Goal: Navigation & Orientation: Find specific page/section

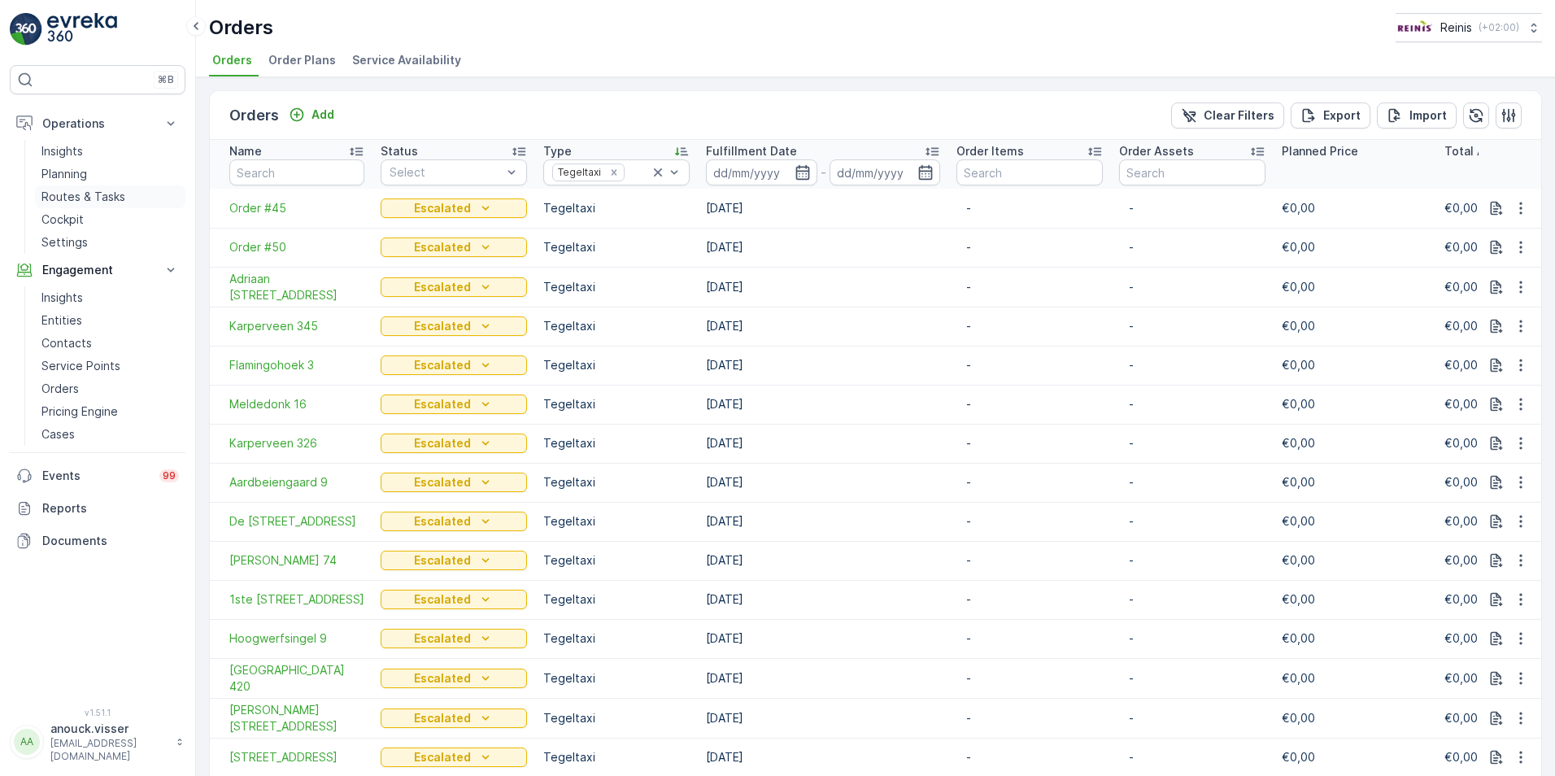
click at [102, 195] on p "Routes & Tasks" at bounding box center [83, 197] width 84 height 16
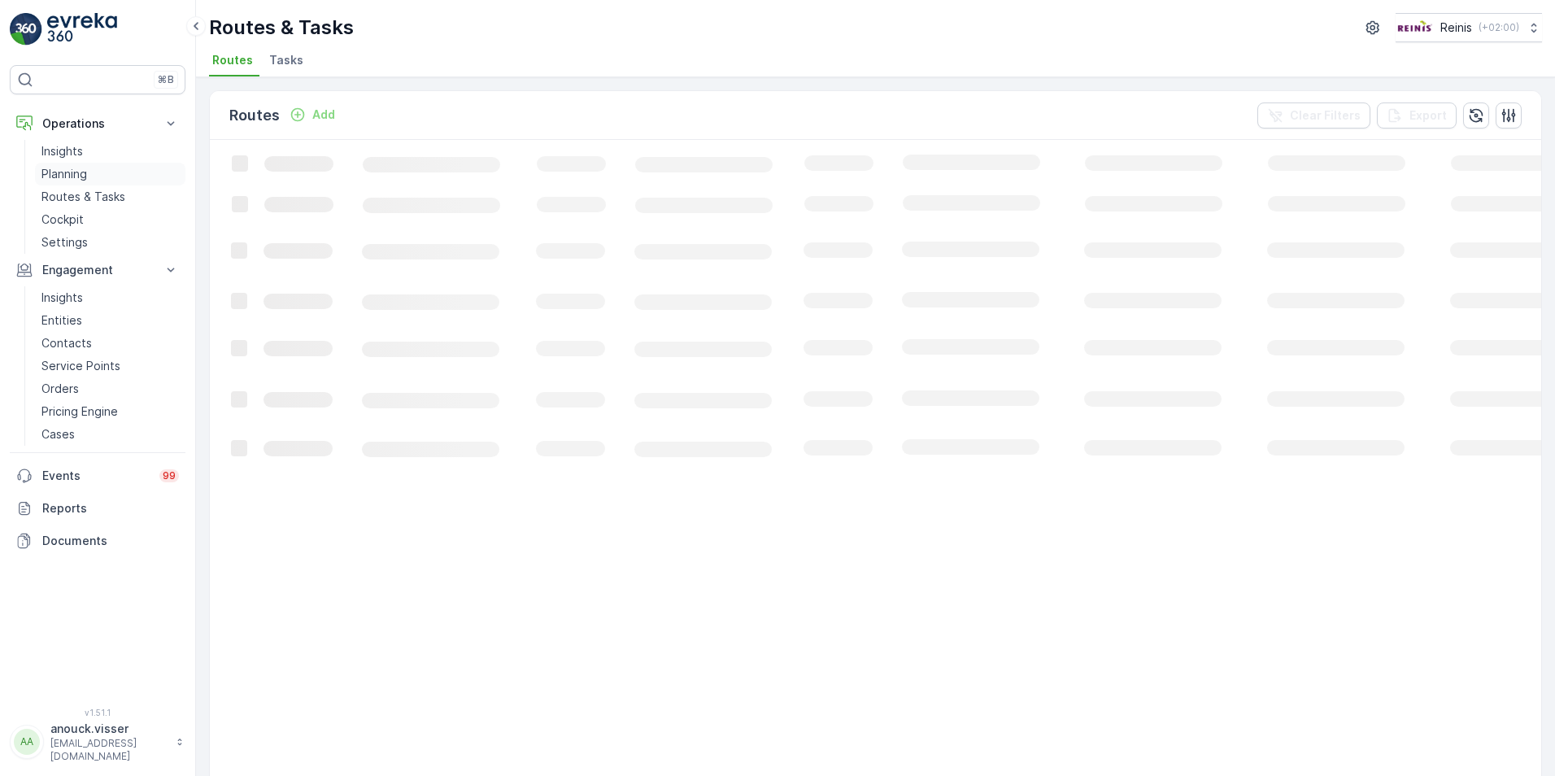
click at [104, 173] on link "Planning" at bounding box center [110, 174] width 150 height 23
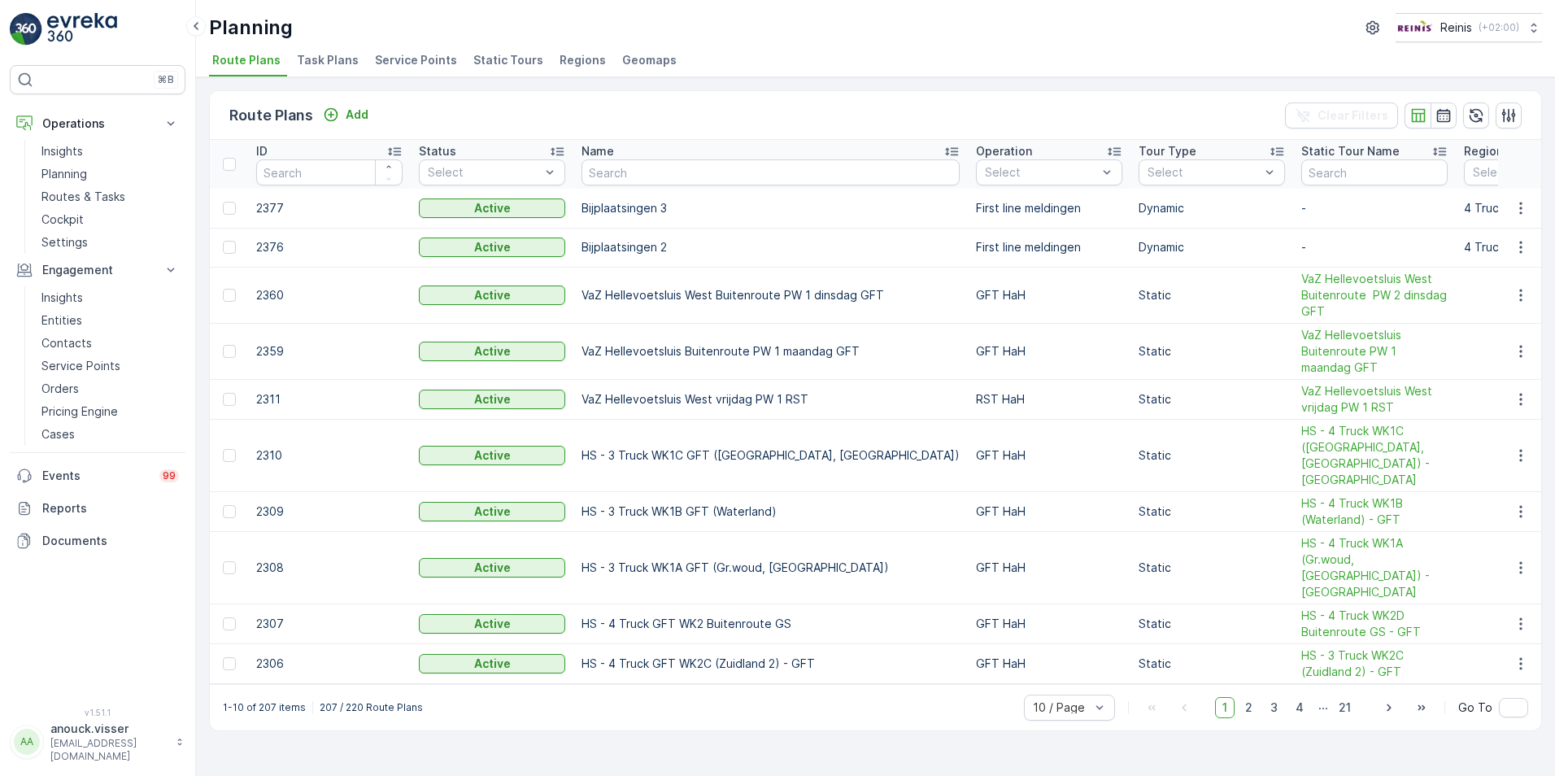
click at [412, 63] on span "Service Points" at bounding box center [416, 60] width 82 height 16
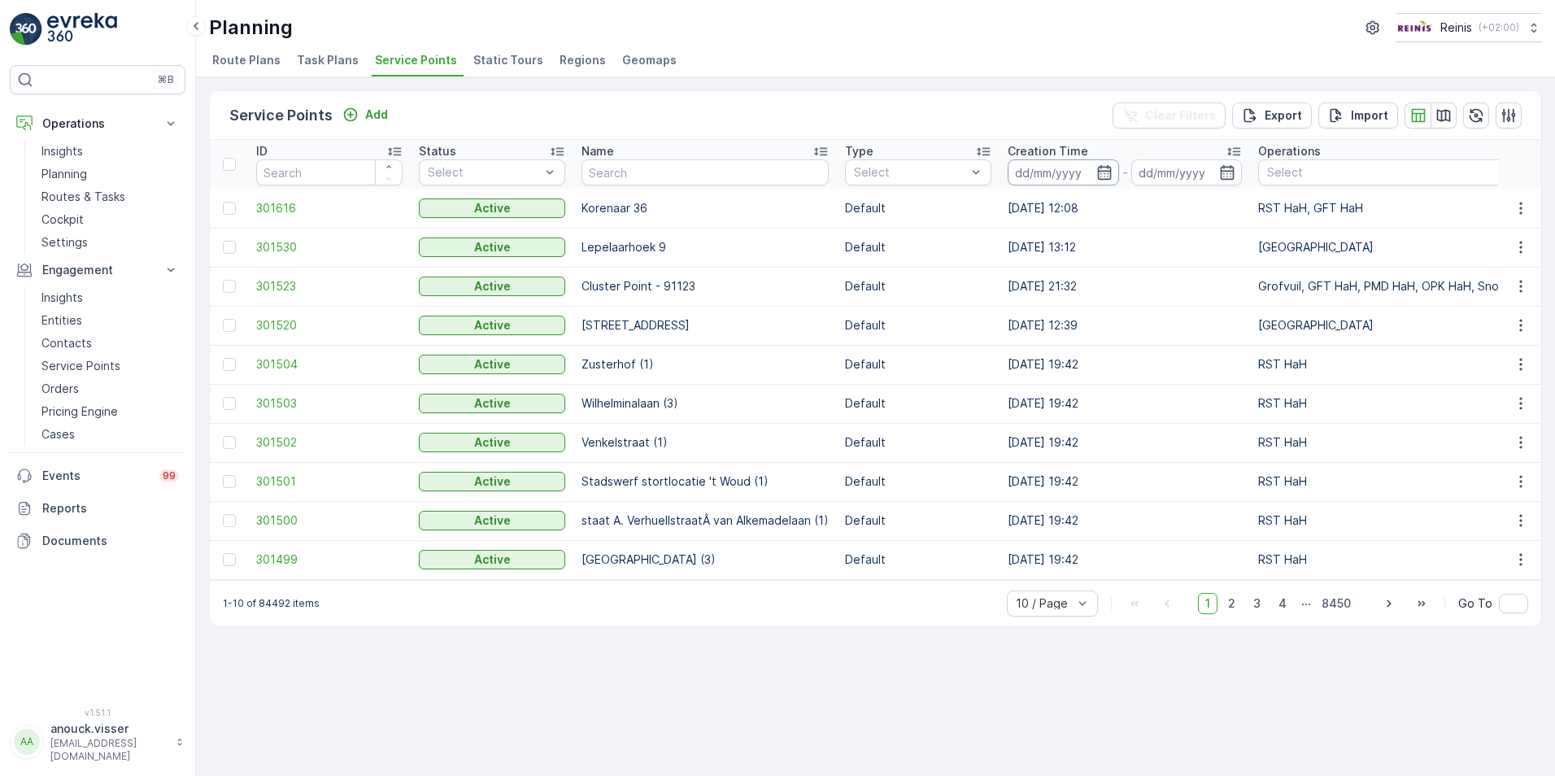
click at [1089, 163] on input at bounding box center [1063, 172] width 111 height 26
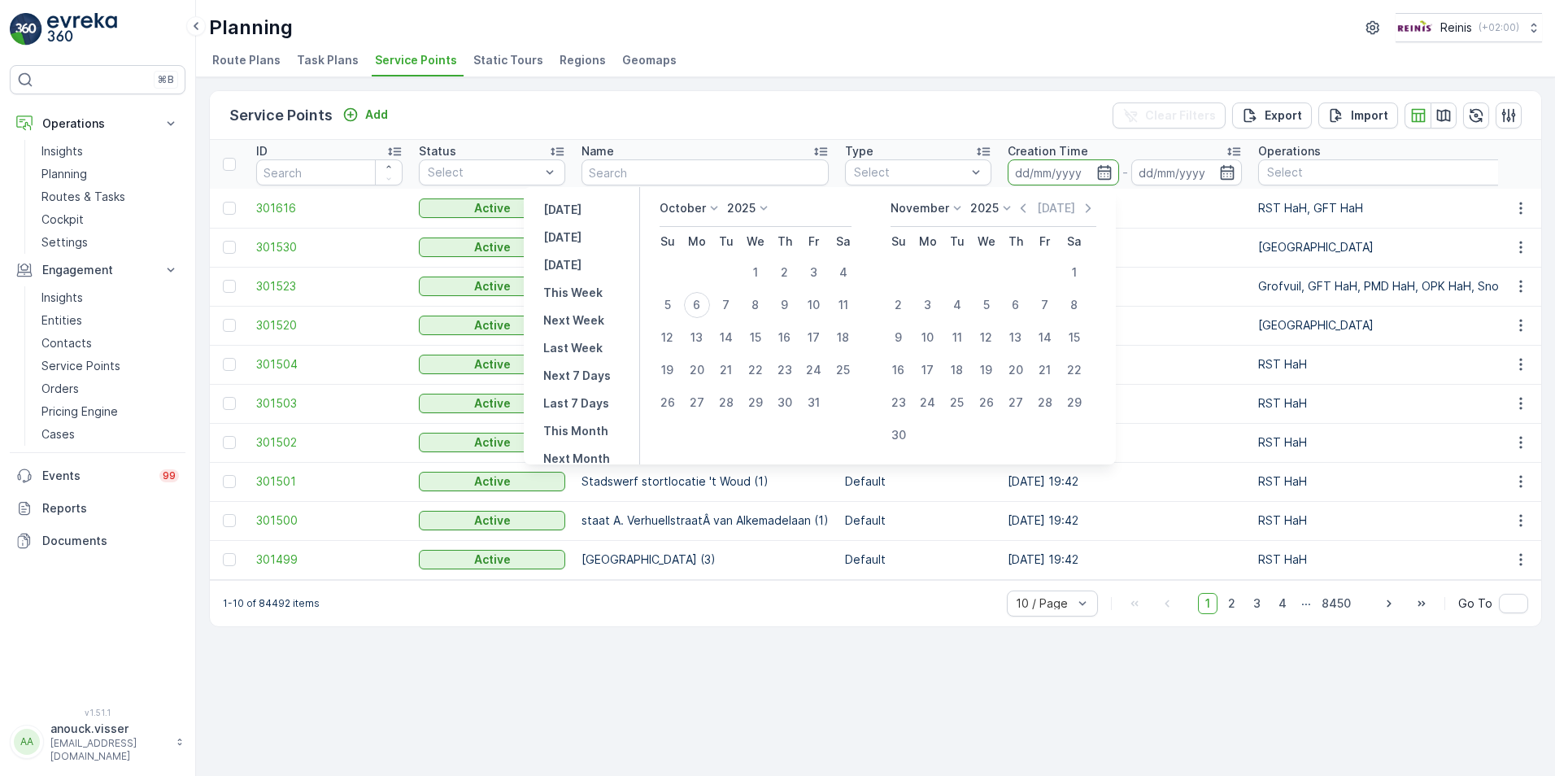
click at [1089, 163] on input at bounding box center [1063, 172] width 111 height 26
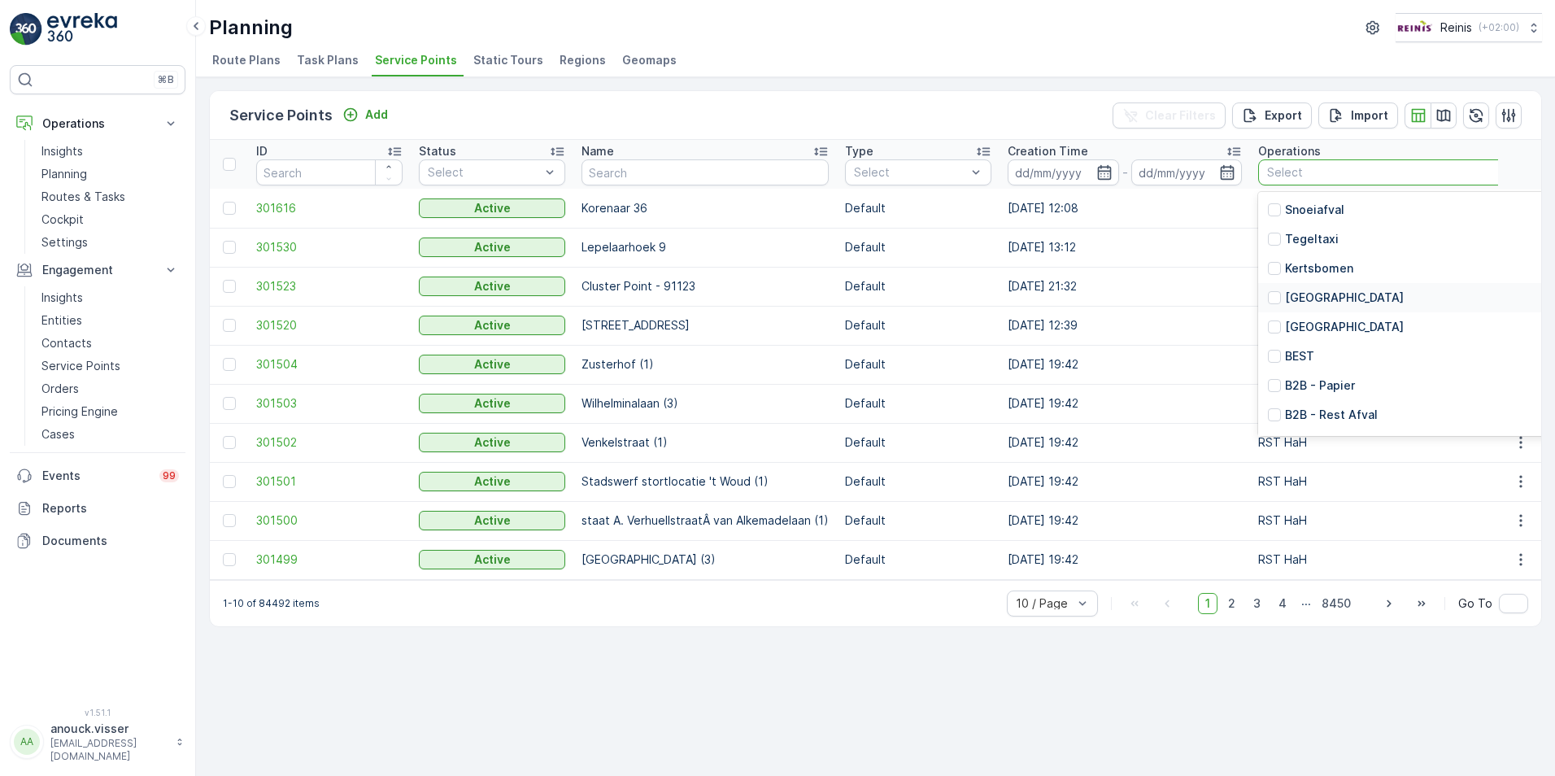
click at [1329, 298] on p "[GEOGRAPHIC_DATA]" at bounding box center [1344, 298] width 119 height 16
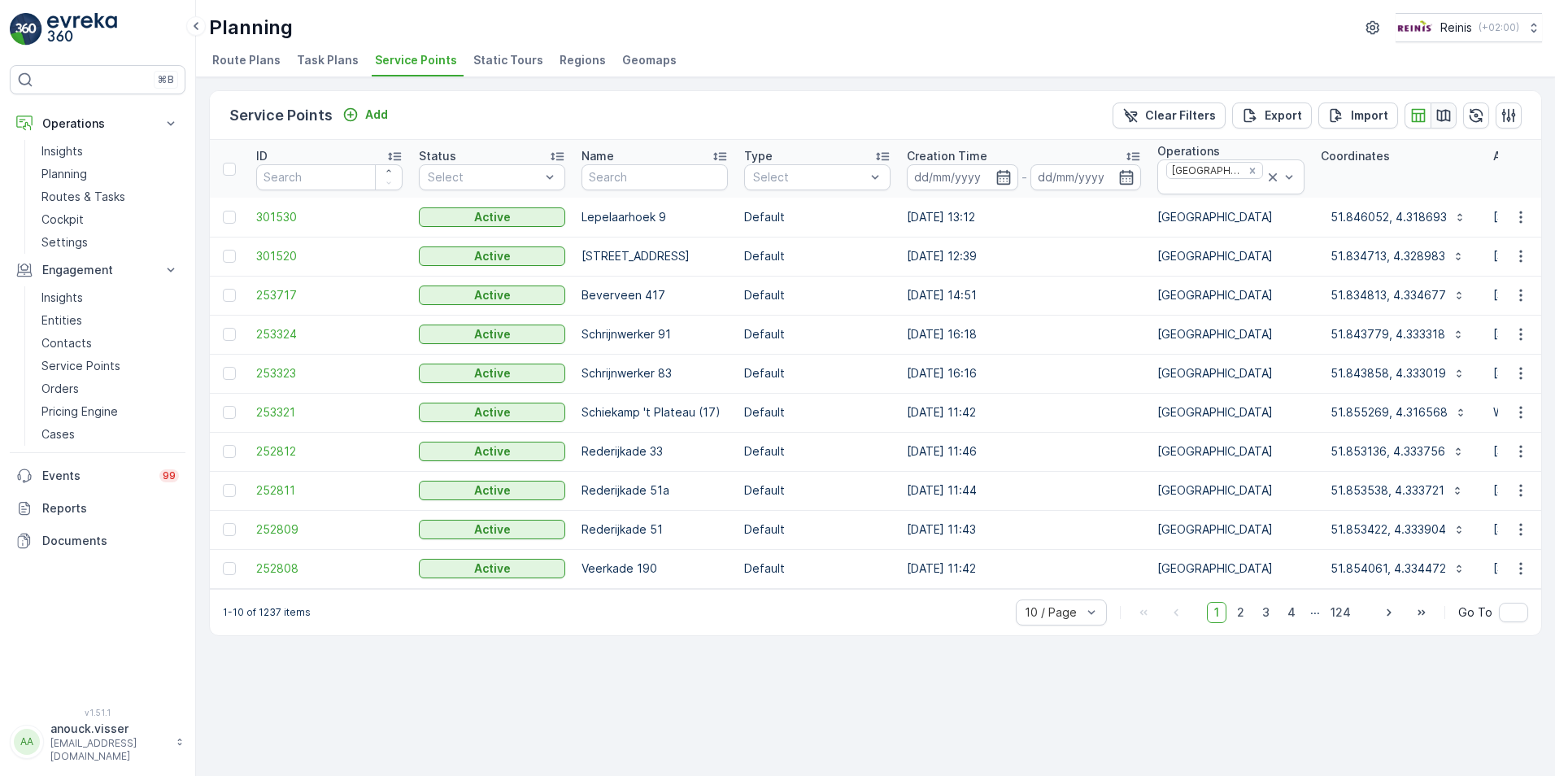
click at [1449, 112] on icon "button" at bounding box center [1444, 115] width 14 height 12
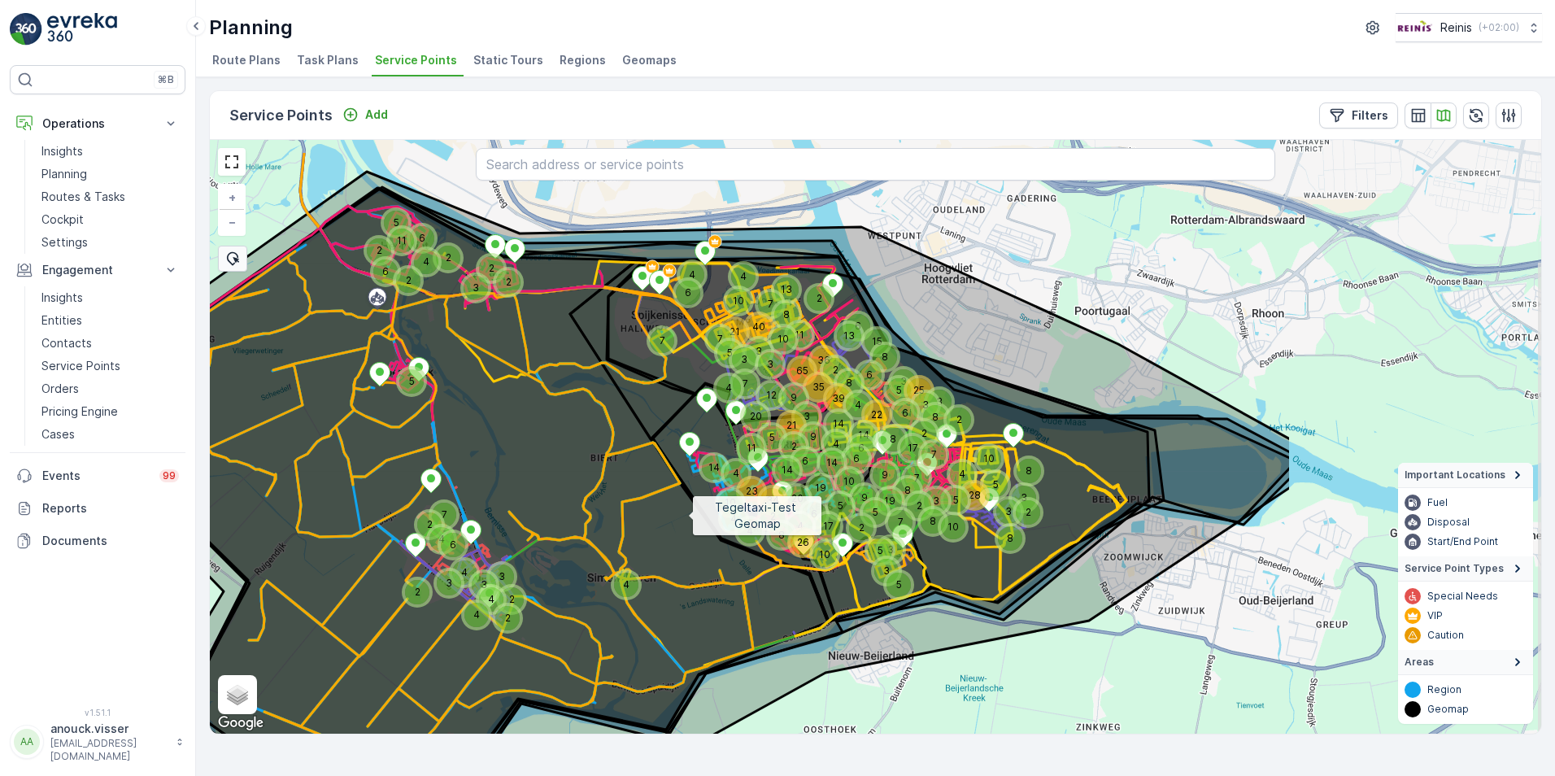
drag, startPoint x: 1073, startPoint y: 442, endPoint x: 689, endPoint y: 514, distance: 391.4
click at [689, 514] on icon at bounding box center [666, 520] width 1250 height 696
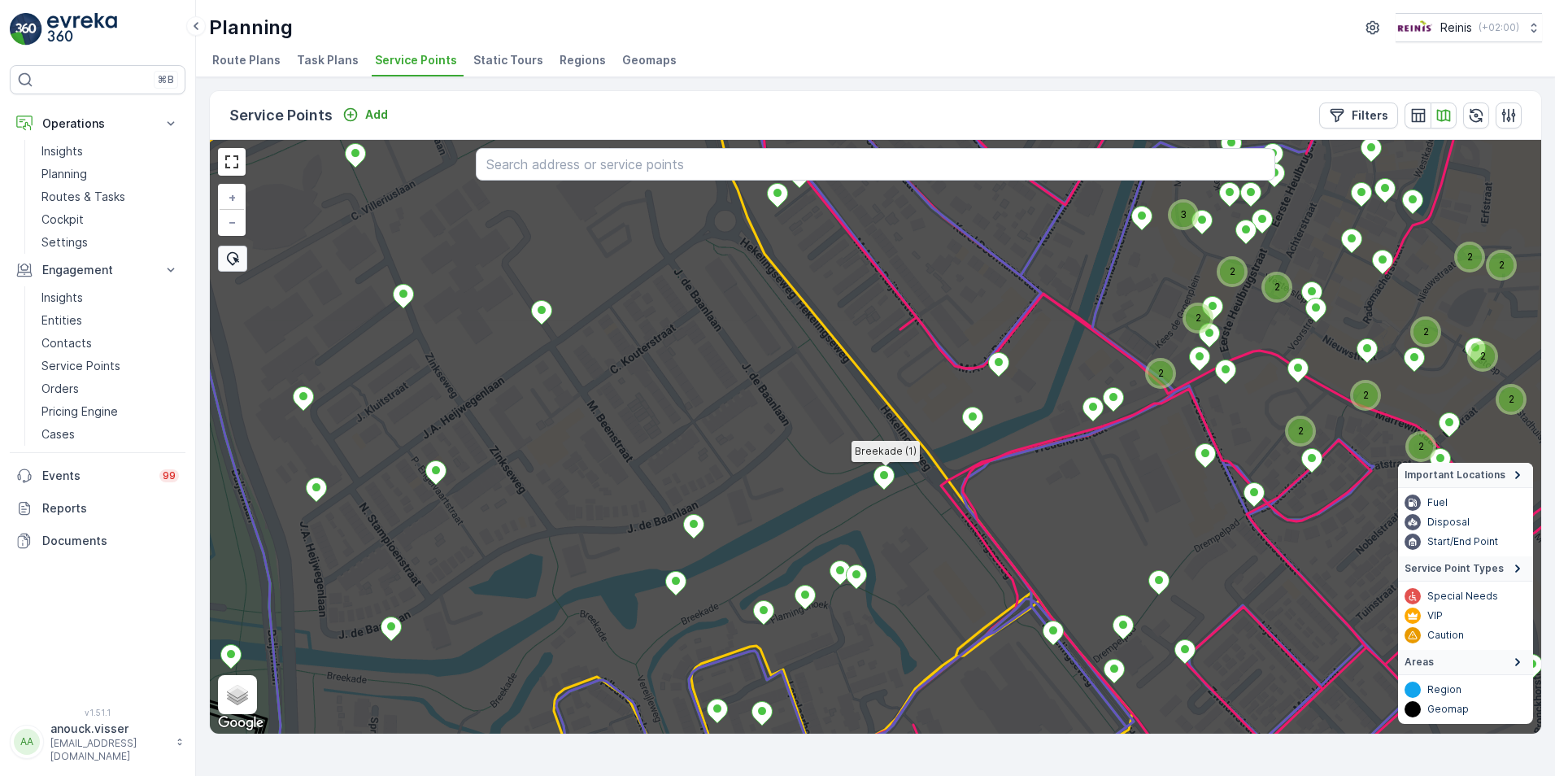
click at [889, 469] on icon at bounding box center [884, 478] width 20 height 24
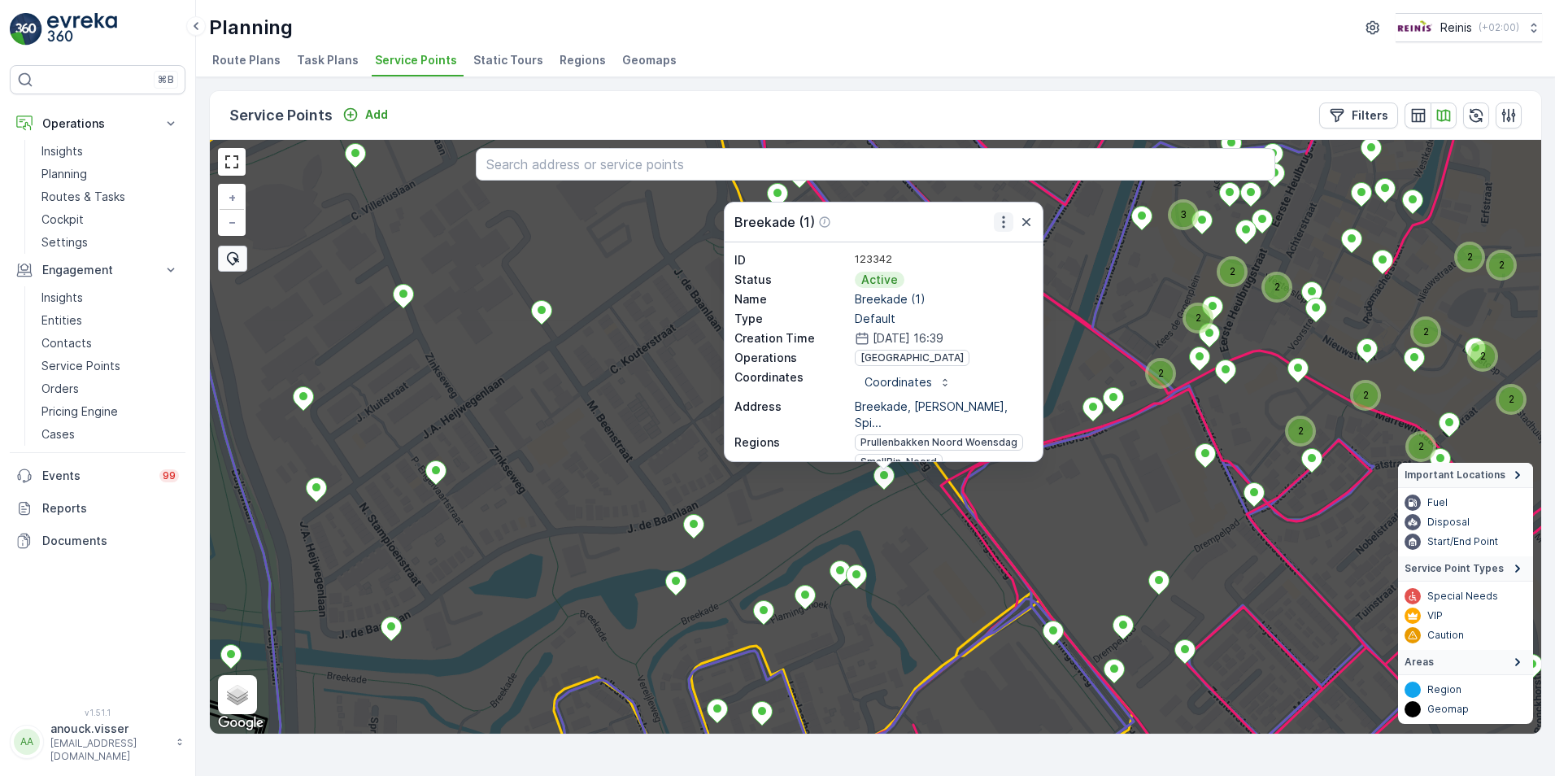
click at [1002, 214] on icon "button" at bounding box center [1003, 222] width 16 height 16
click at [985, 250] on span "See More Details" at bounding box center [960, 246] width 94 height 16
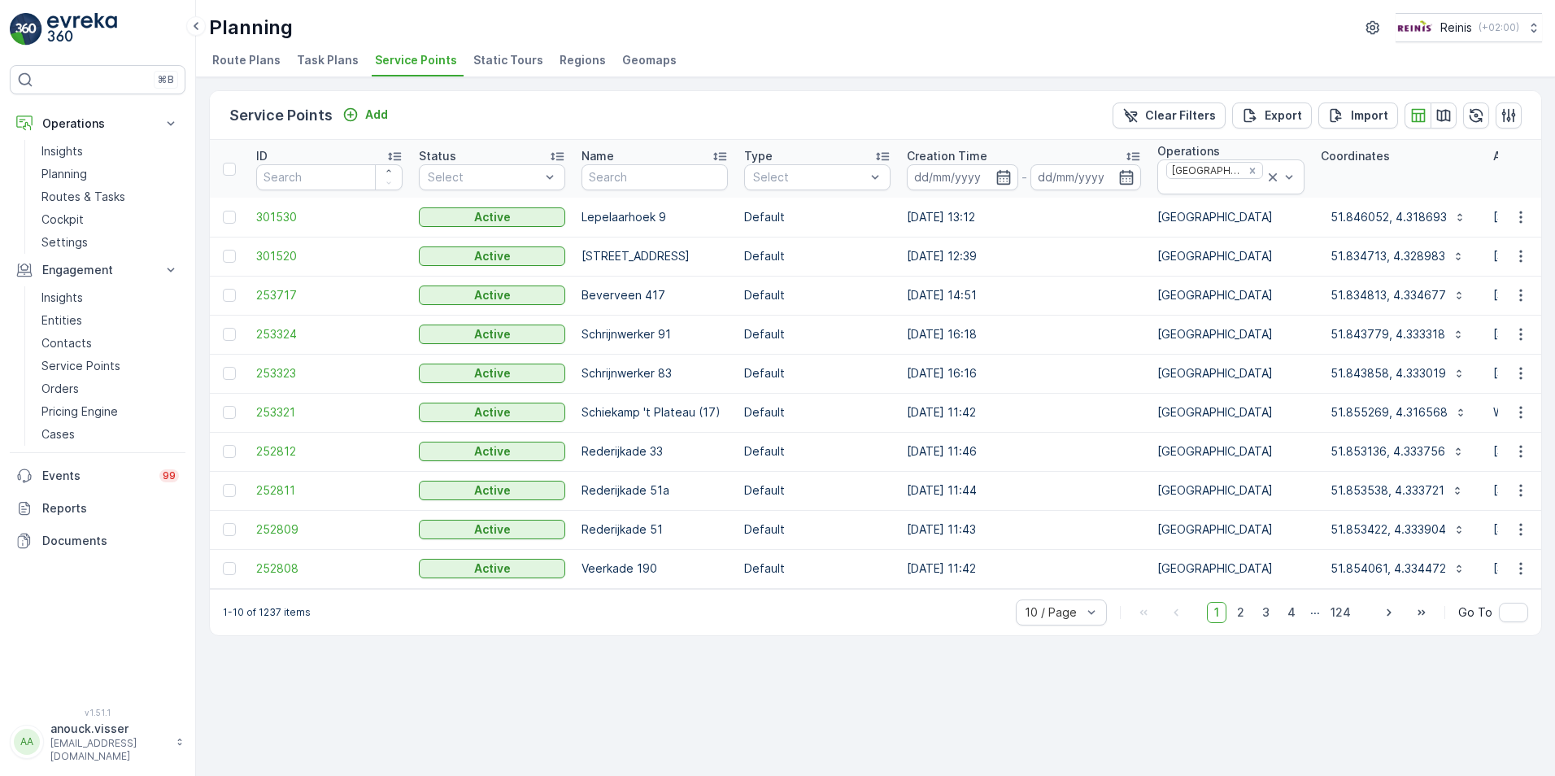
click at [1460, 118] on div "Clear Filters Export Import" at bounding box center [1317, 115] width 409 height 26
click at [1439, 112] on icon "button" at bounding box center [1443, 115] width 16 height 16
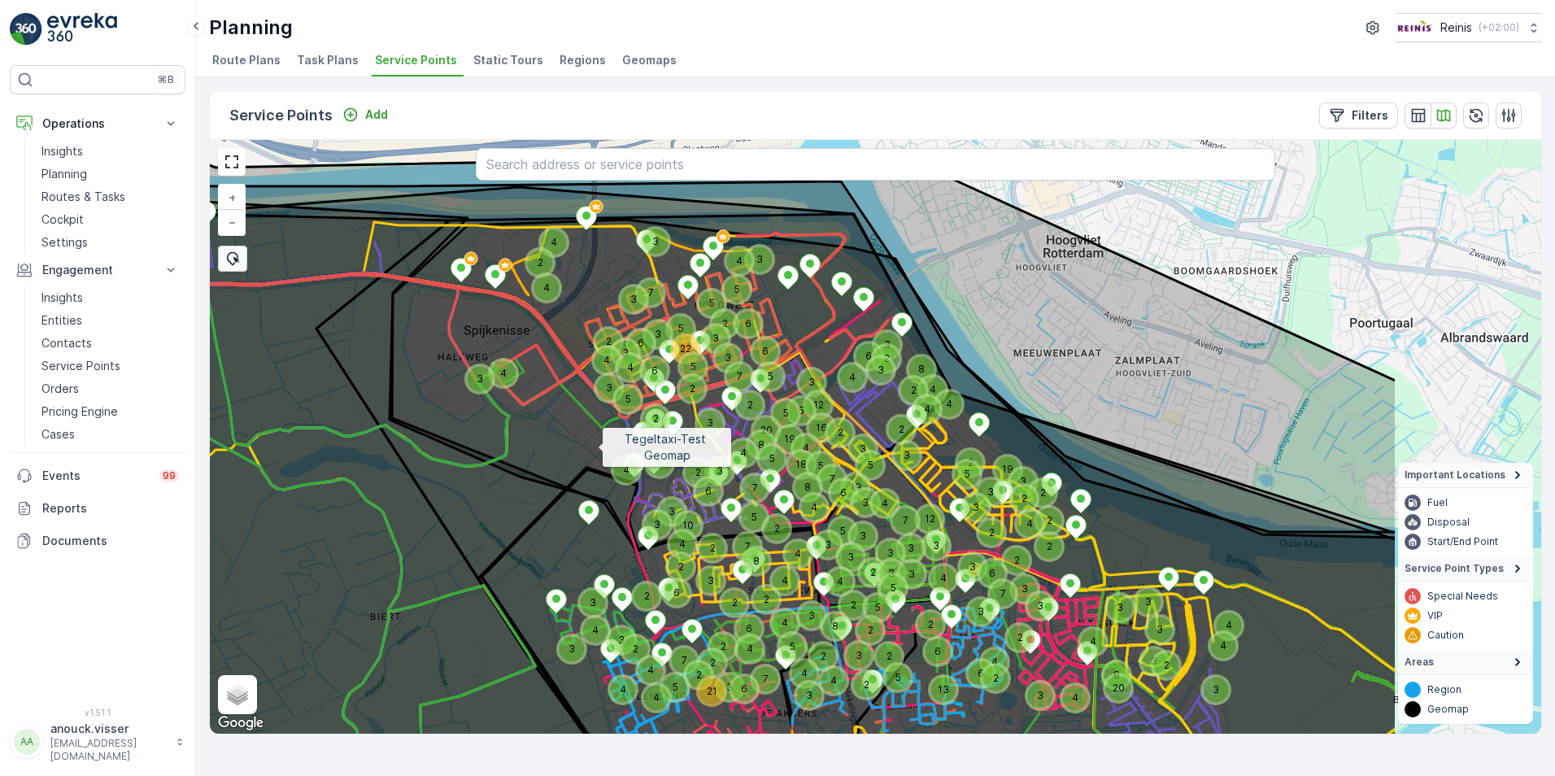
drag, startPoint x: 876, startPoint y: 481, endPoint x: 598, endPoint y: 446, distance: 280.4
click at [598, 446] on icon at bounding box center [596, 400] width 1602 height 712
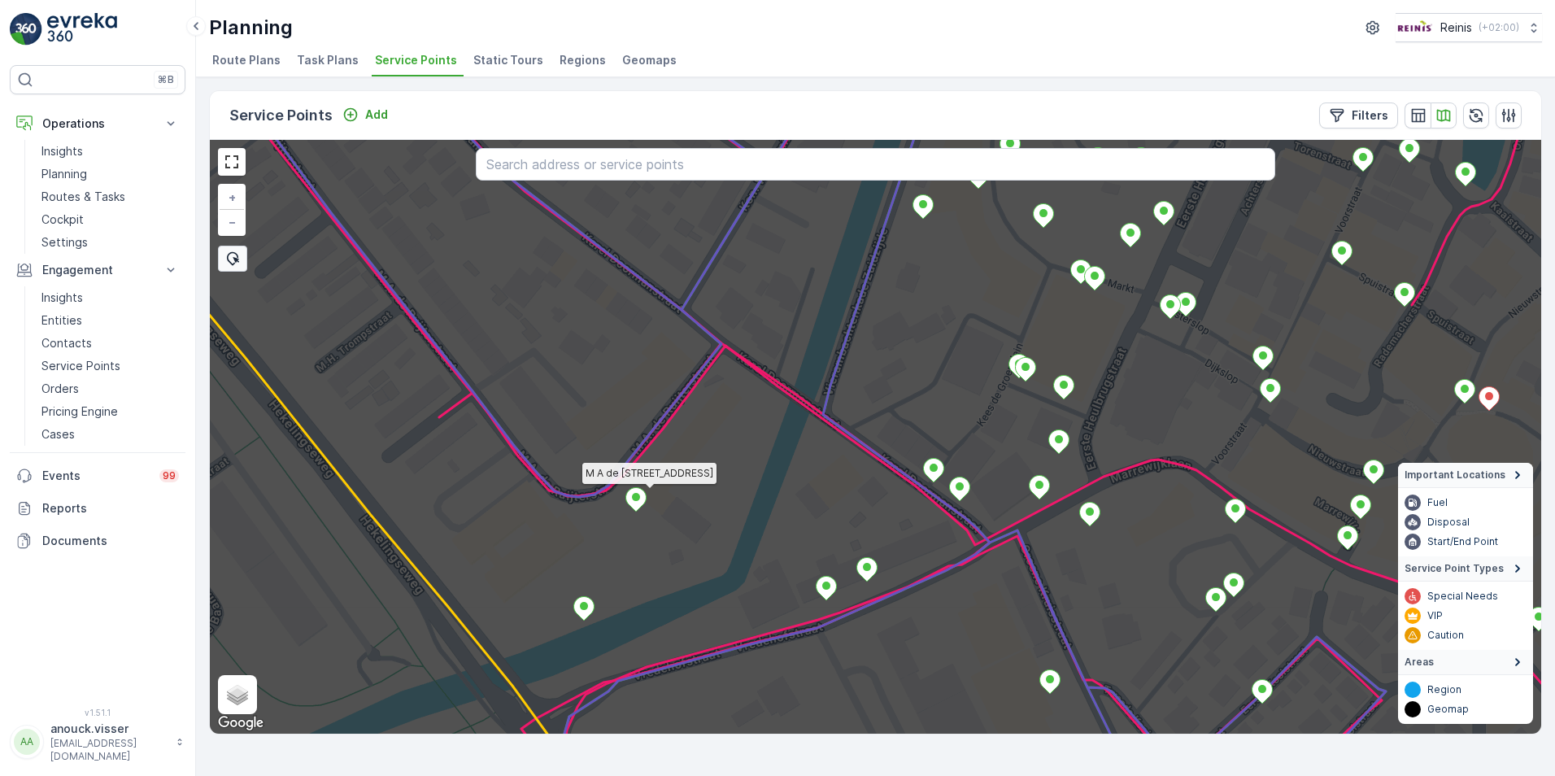
click at [641, 499] on icon at bounding box center [636, 499] width 20 height 24
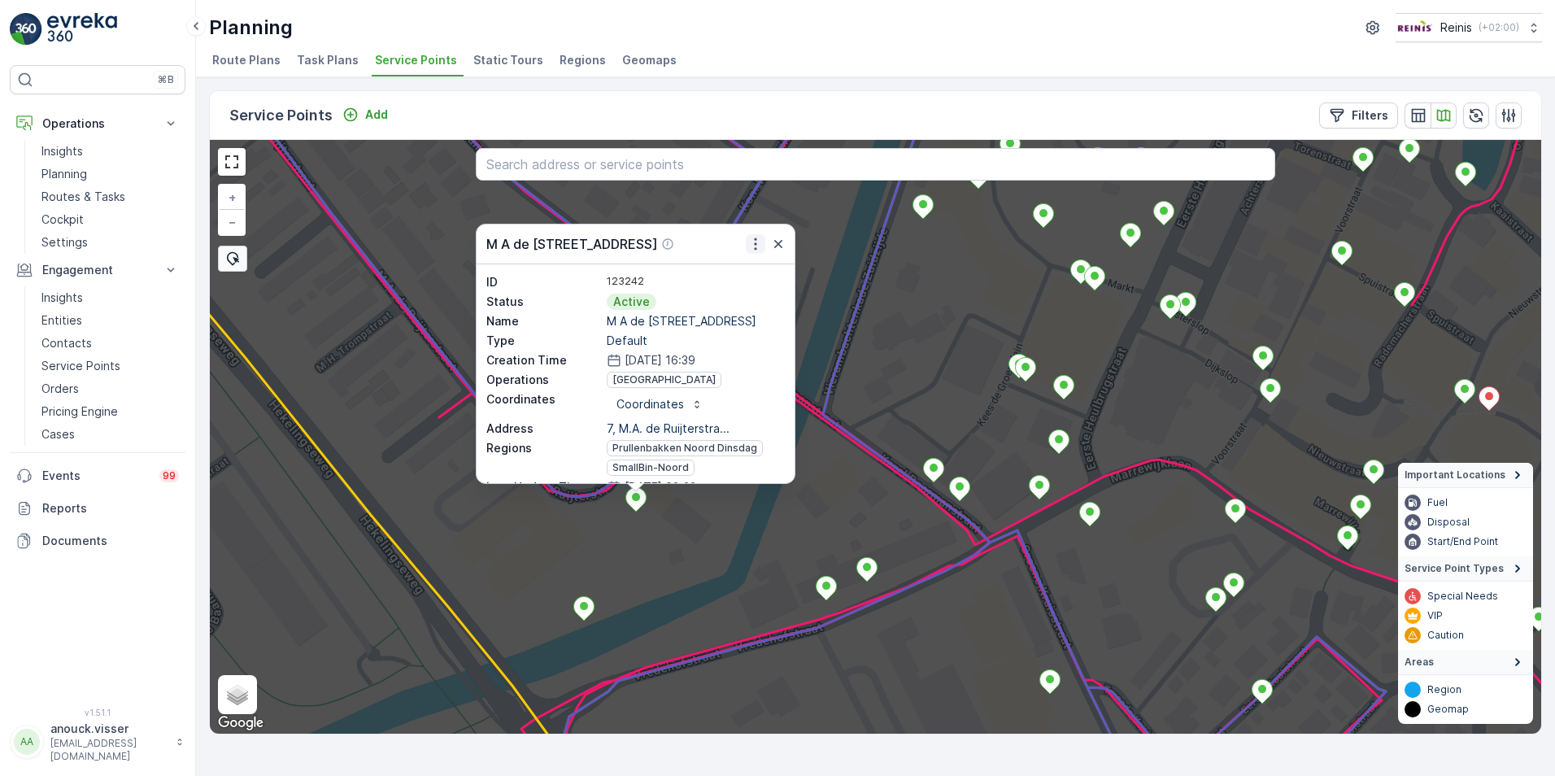
click at [752, 241] on icon "button" at bounding box center [755, 244] width 16 height 16
click at [721, 268] on span "See More Details" at bounding box center [712, 268] width 94 height 16
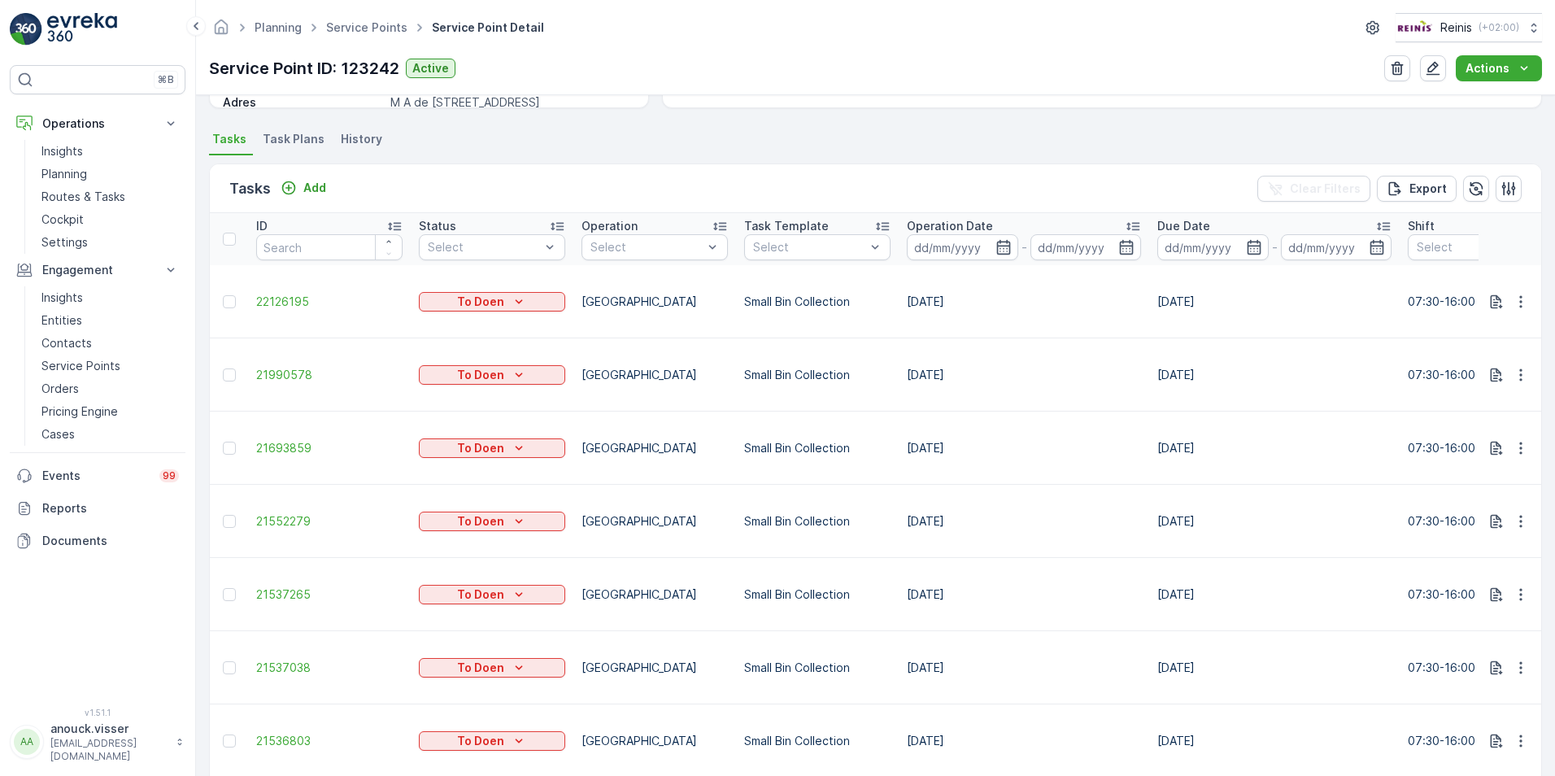
scroll to position [488, 0]
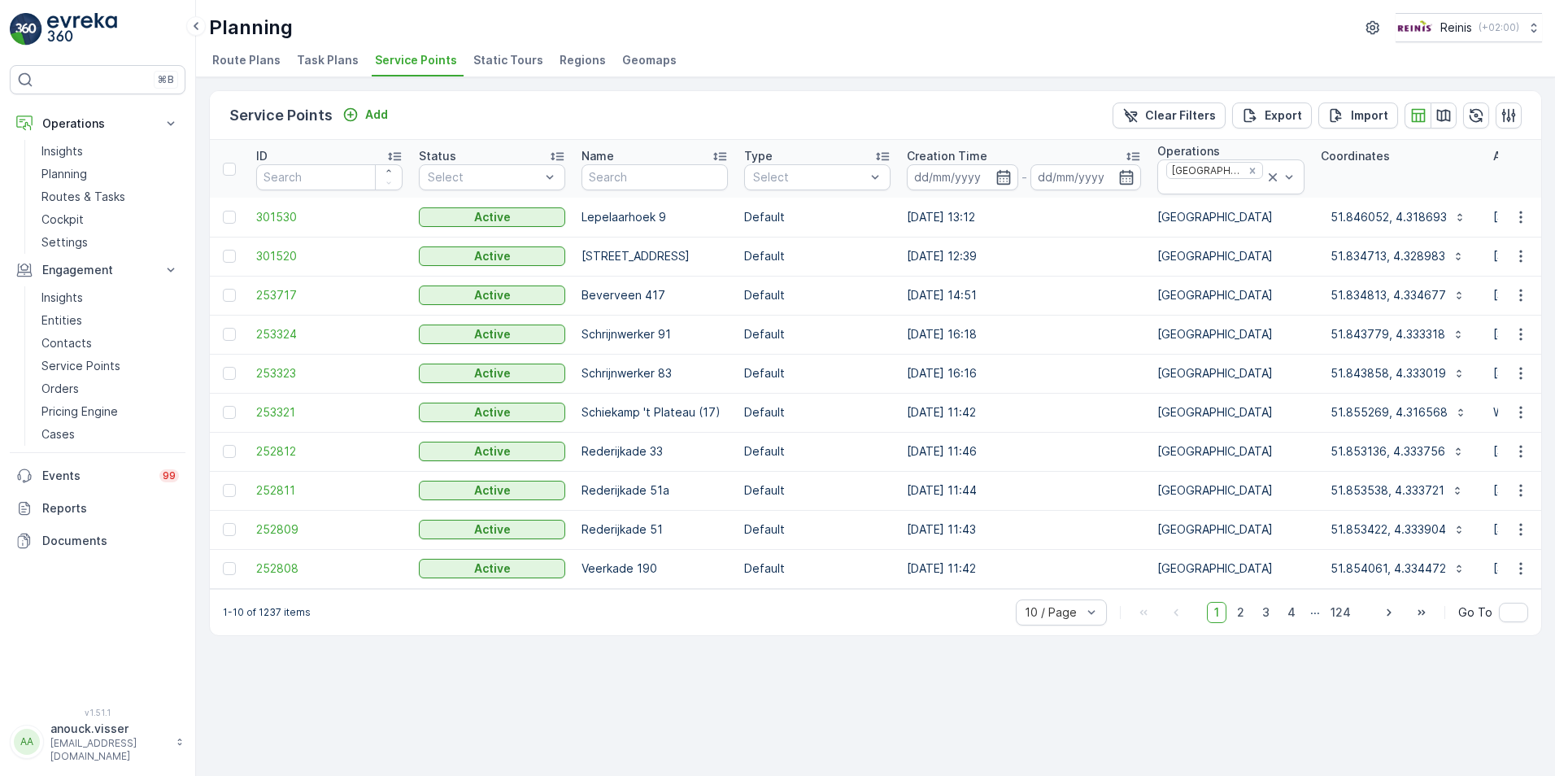
click at [1457, 111] on div "Clear Filters Export Import" at bounding box center [1317, 115] width 409 height 26
click at [1447, 114] on icon "button" at bounding box center [1443, 115] width 16 height 16
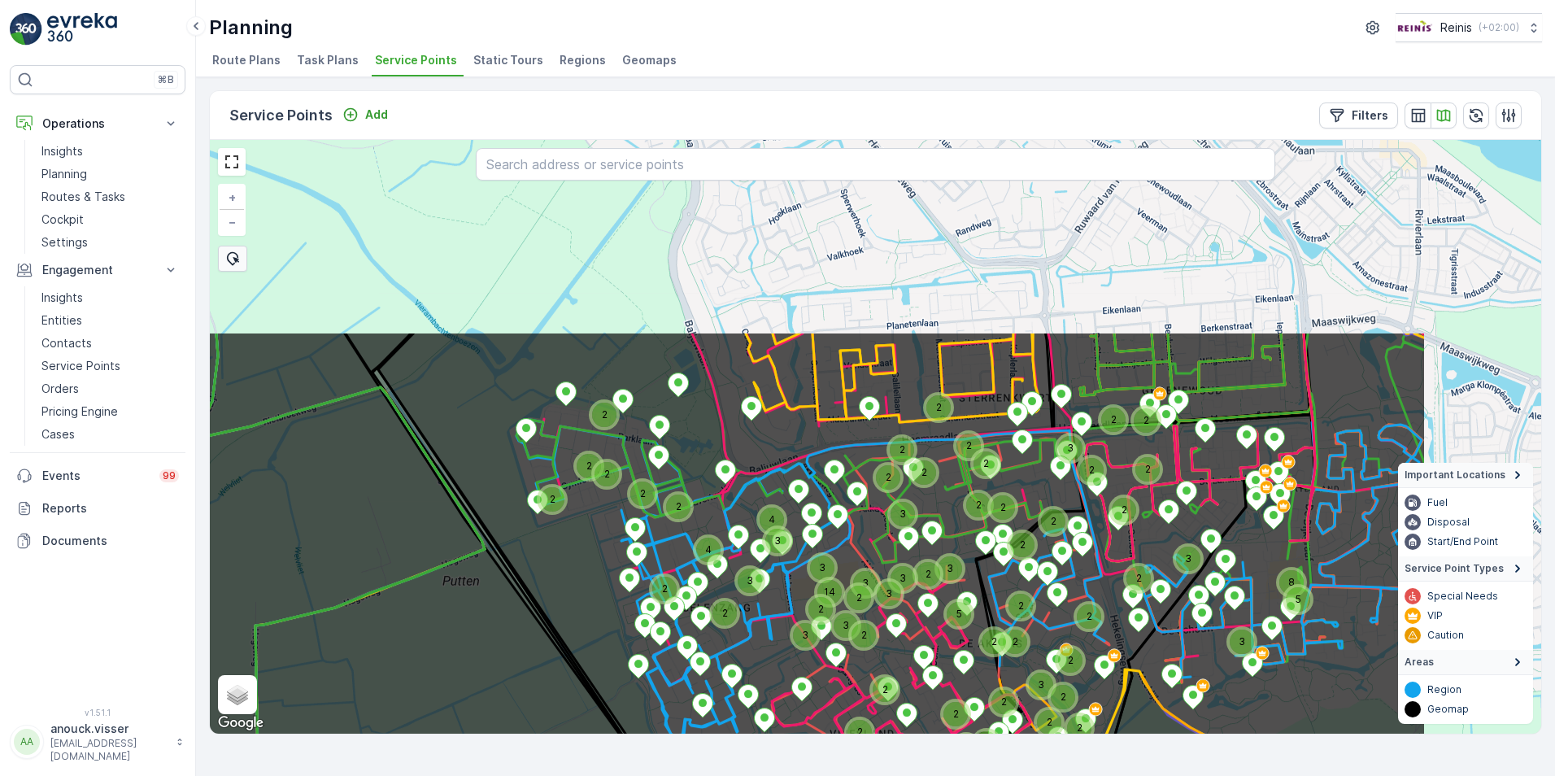
drag, startPoint x: 1044, startPoint y: 514, endPoint x: 754, endPoint y: 674, distance: 331.6
click at [795, 768] on div "Service Points Add Filters 2 3 2 2 2 2 2 2 2 2 4 2 2 3 3 2 2 2 2 8 5 2 3 2 2 2 …" at bounding box center [875, 426] width 1359 height 699
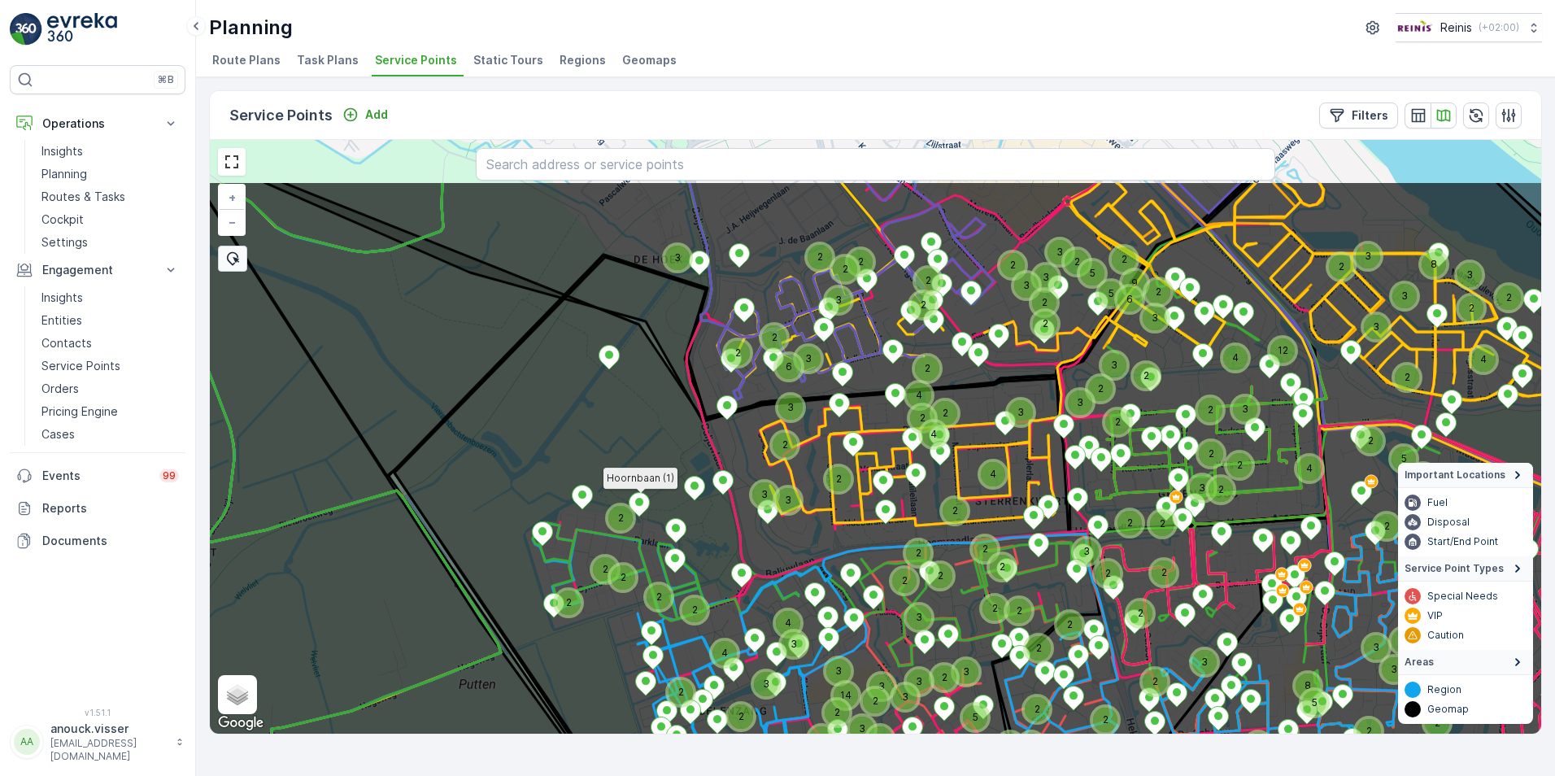
drag, startPoint x: 632, startPoint y: 399, endPoint x: 649, endPoint y: 498, distance: 99.9
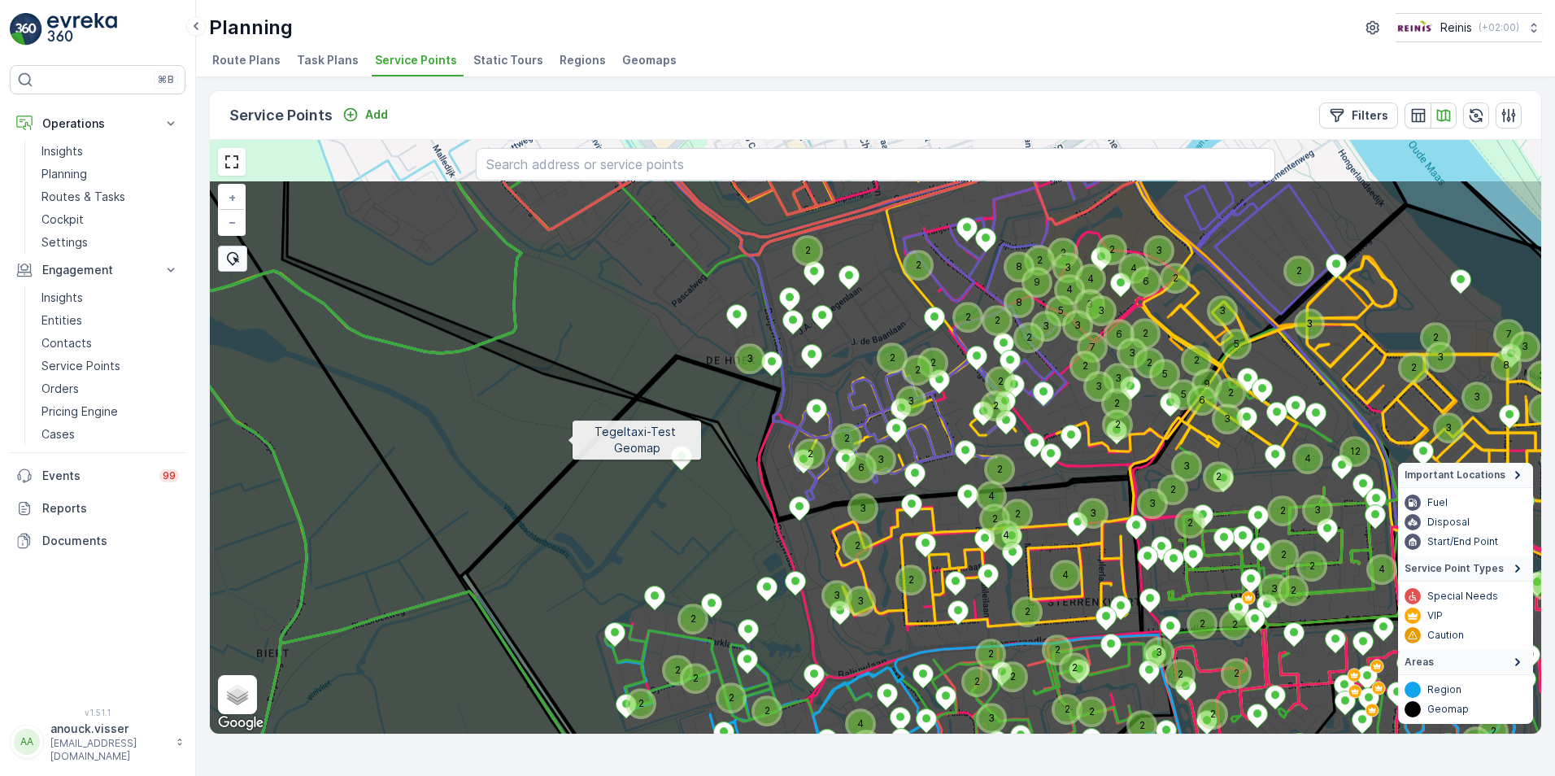
drag, startPoint x: 506, startPoint y: 357, endPoint x: 566, endPoint y: 438, distance: 100.5
click at [566, 438] on icon at bounding box center [947, 537] width 1602 height 717
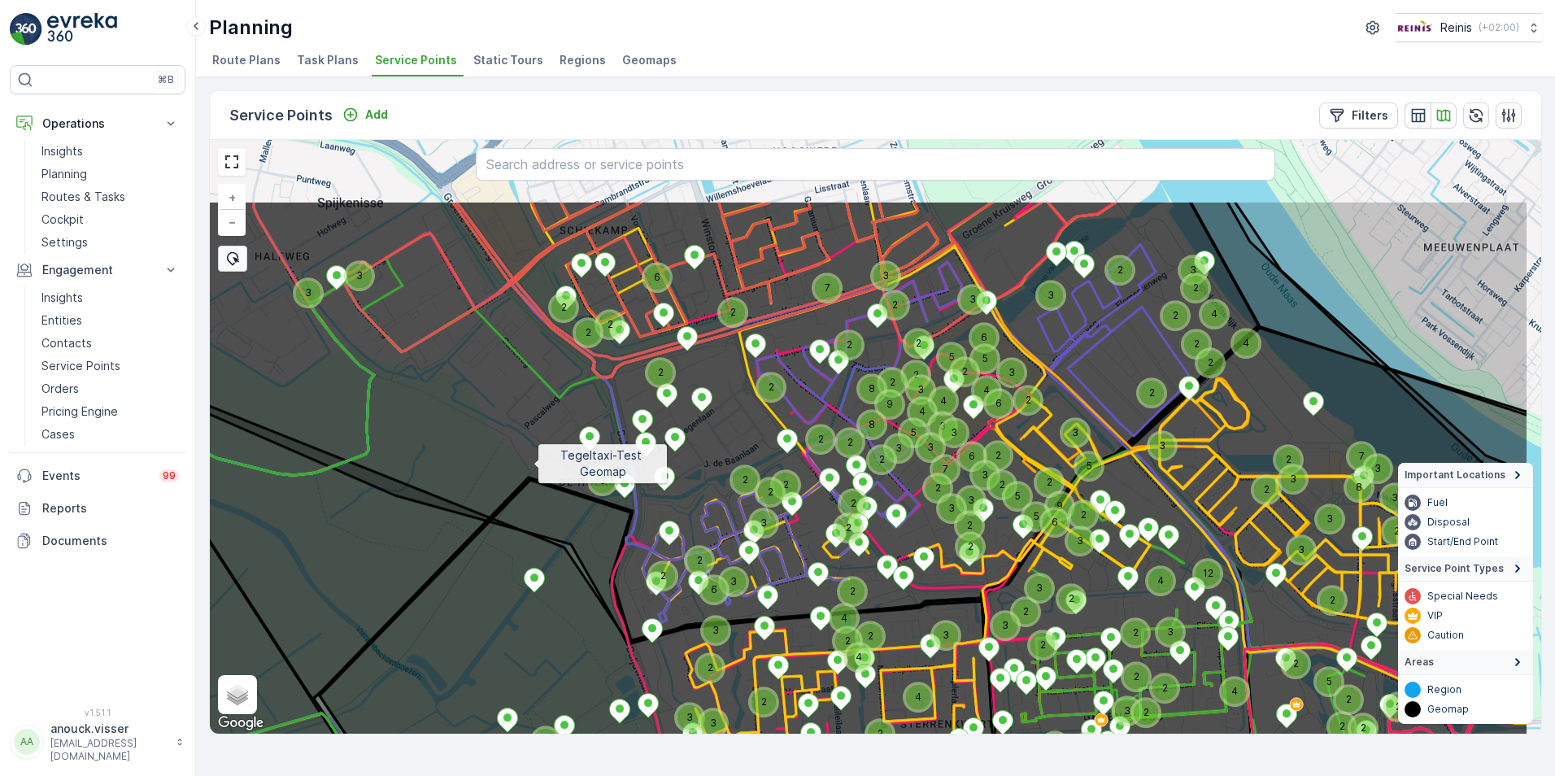
drag, startPoint x: 674, startPoint y: 350, endPoint x: 533, endPoint y: 464, distance: 181.5
click at [533, 464] on icon at bounding box center [728, 558] width 1602 height 717
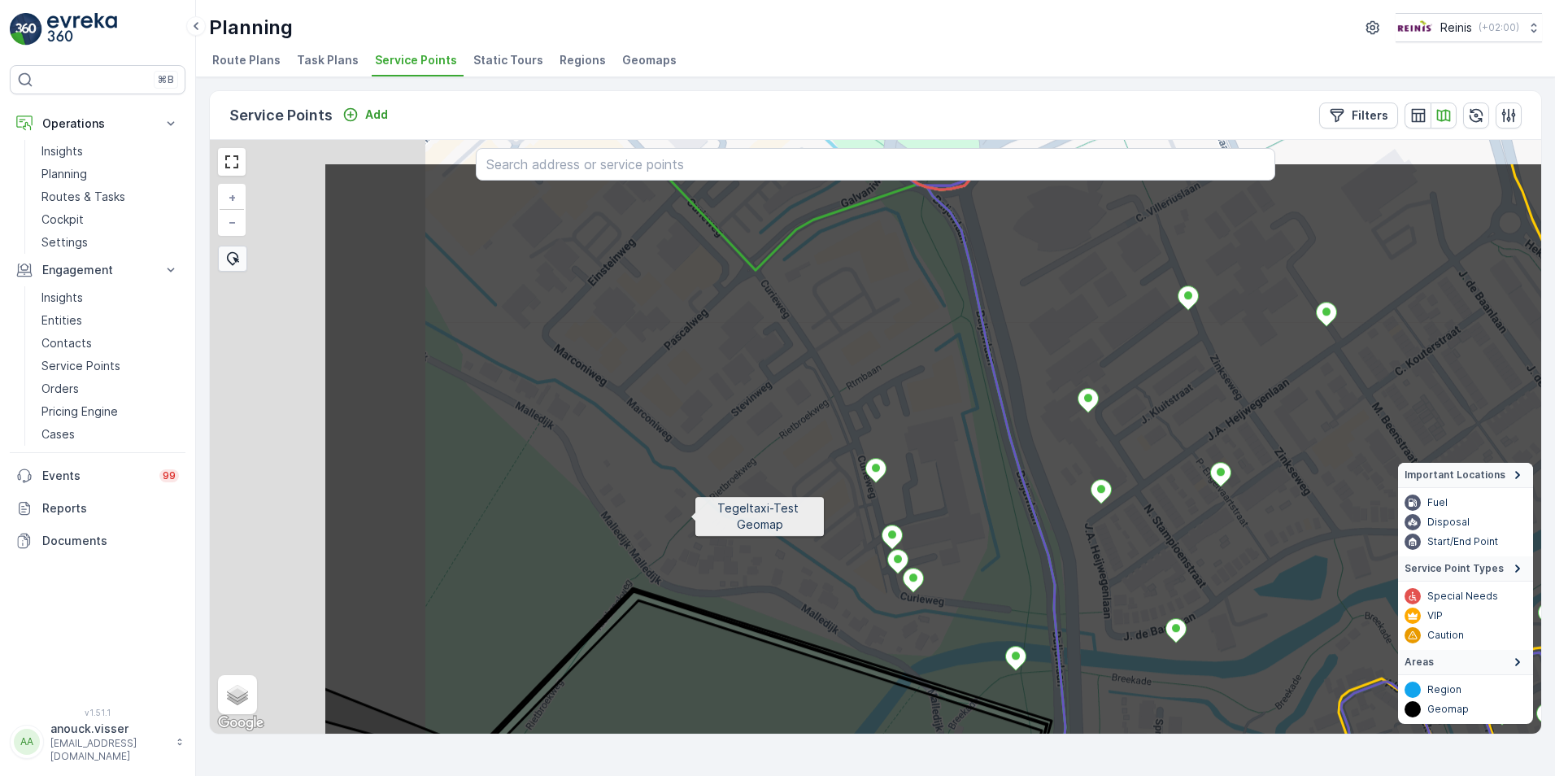
drag, startPoint x: 427, startPoint y: 425, endPoint x: 741, endPoint y: 535, distance: 332.8
click at [741, 535] on icon at bounding box center [1124, 520] width 1602 height 717
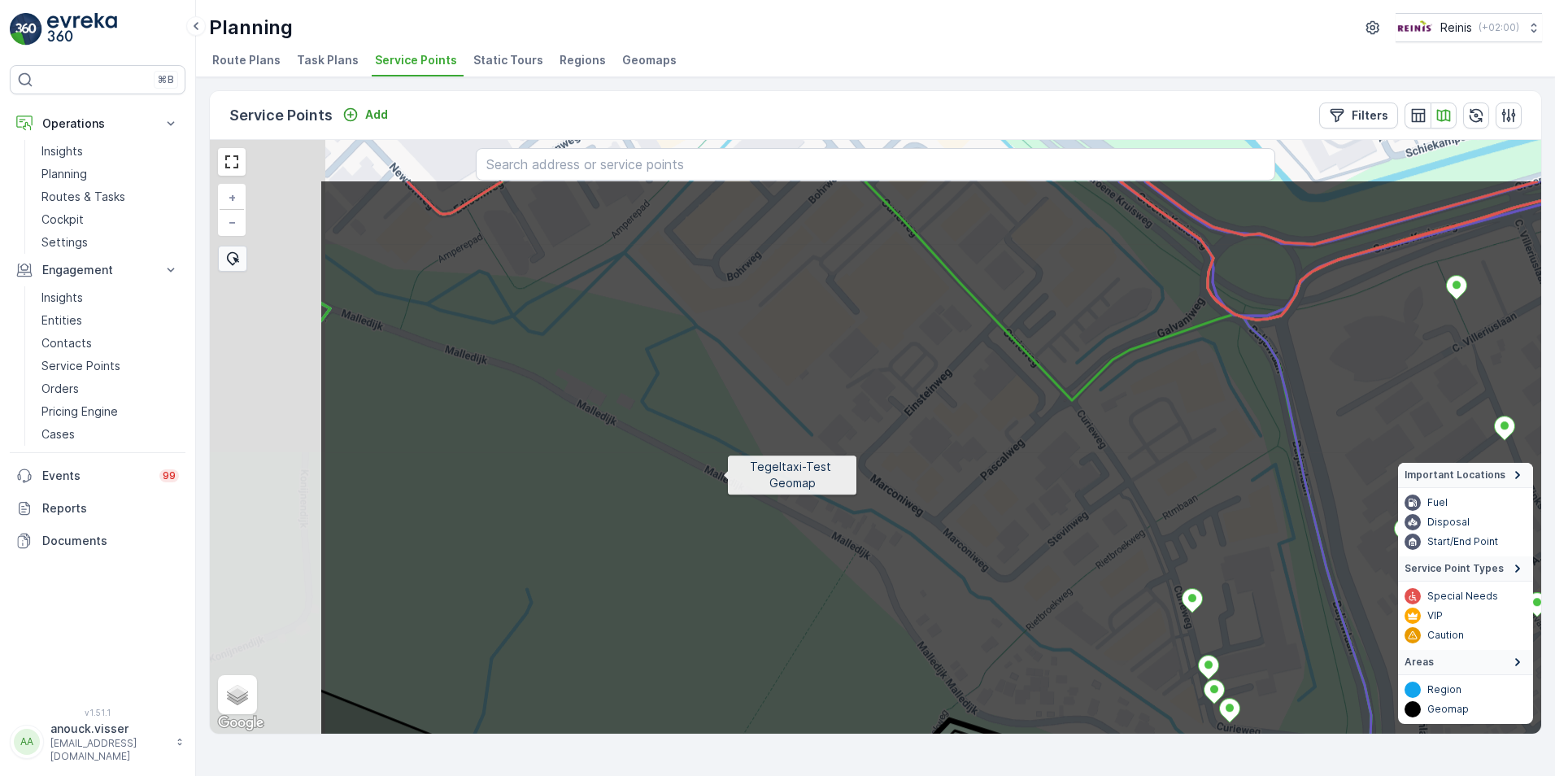
drag, startPoint x: 472, startPoint y: 372, endPoint x: 715, endPoint y: 470, distance: 261.6
click at [715, 470] on icon at bounding box center [1120, 537] width 1602 height 717
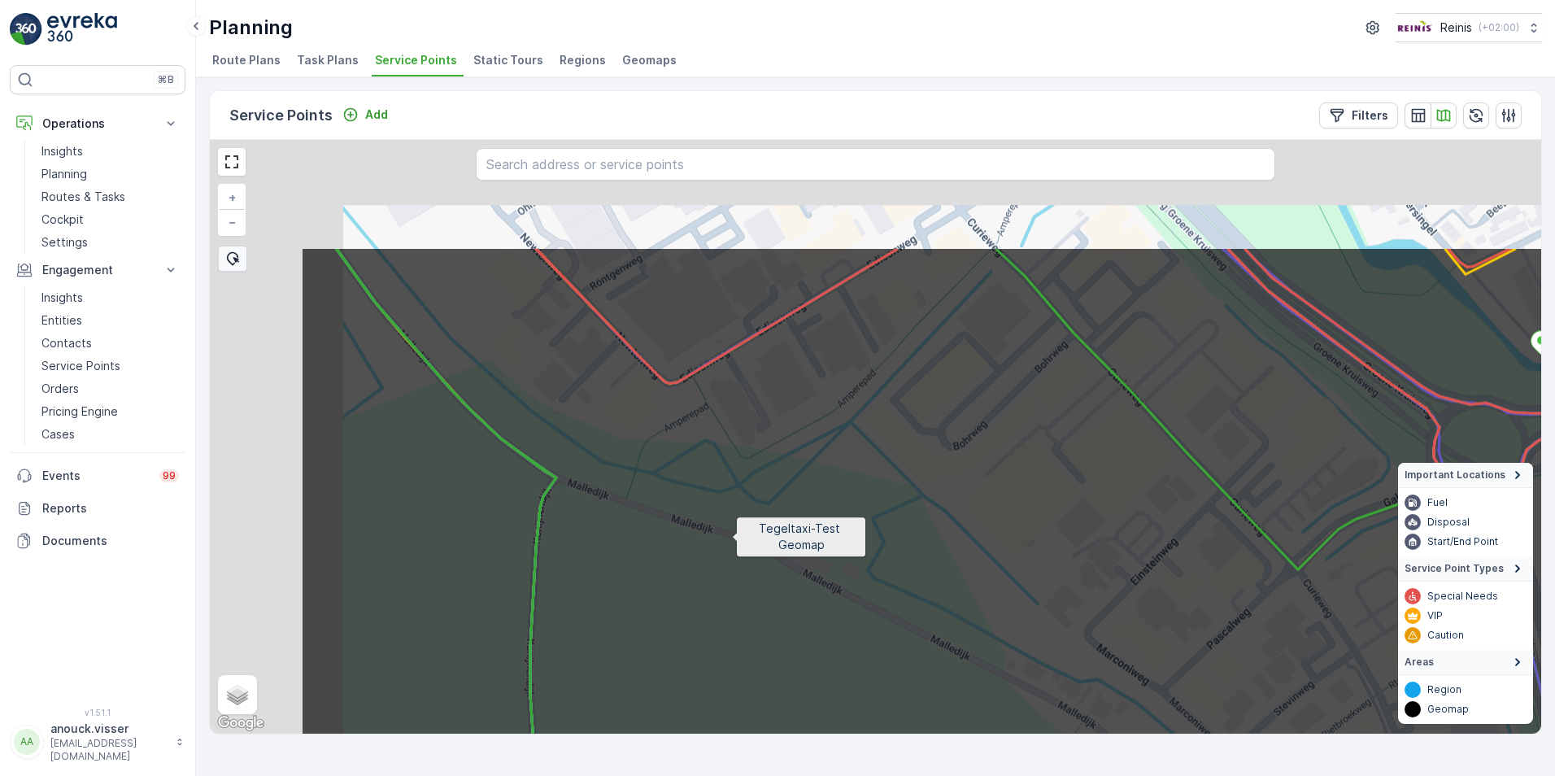
drag, startPoint x: 461, startPoint y: 342, endPoint x: 721, endPoint y: 531, distance: 321.3
click at [721, 531] on icon at bounding box center [1101, 604] width 1602 height 717
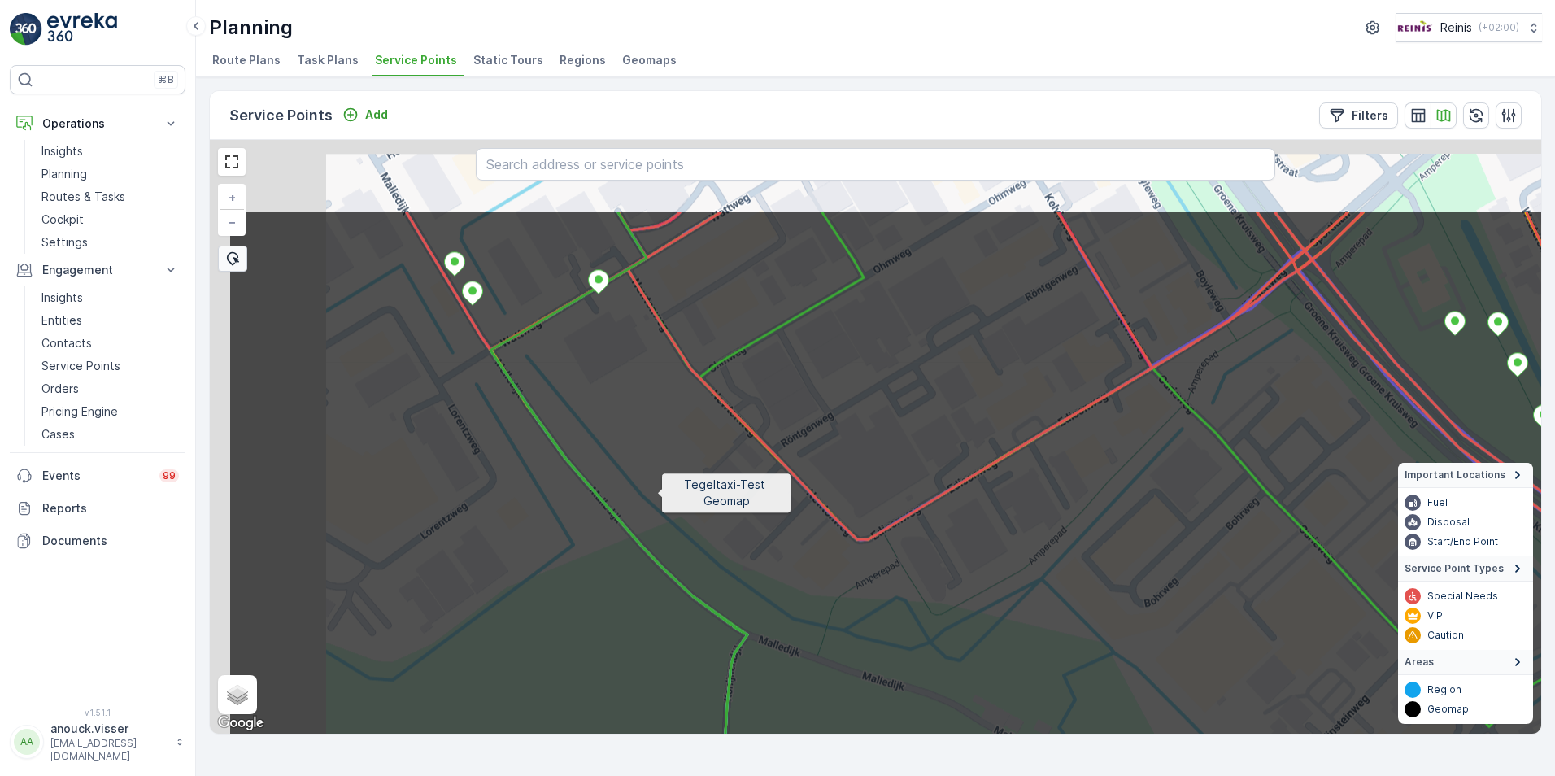
drag, startPoint x: 552, startPoint y: 415, endPoint x: 655, endPoint y: 491, distance: 127.8
click at [655, 491] on icon at bounding box center [1029, 568] width 1602 height 717
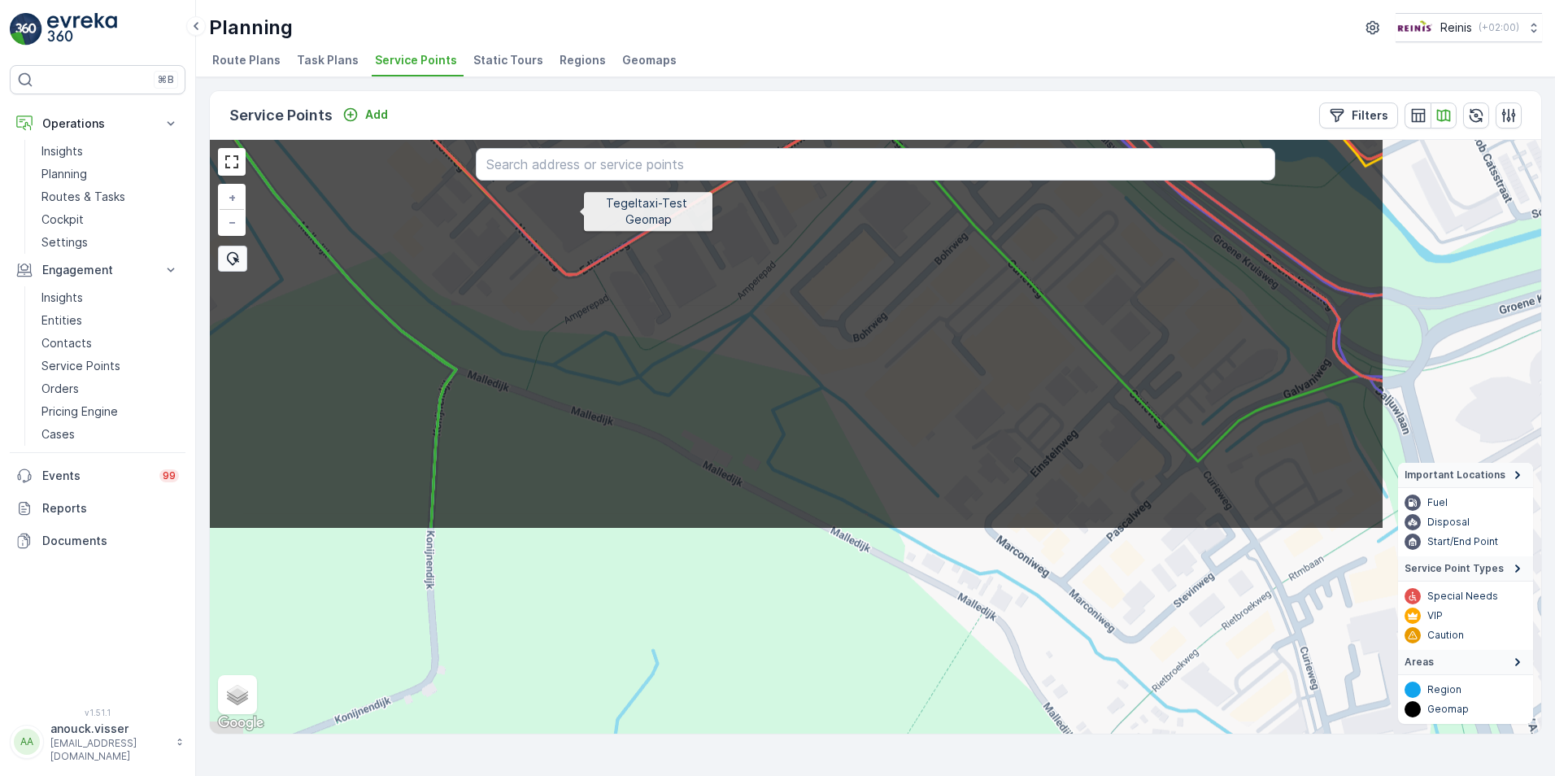
drag, startPoint x: 706, startPoint y: 306, endPoint x: 579, endPoint y: 212, distance: 157.6
click at [579, 212] on icon at bounding box center [584, 171] width 1602 height 717
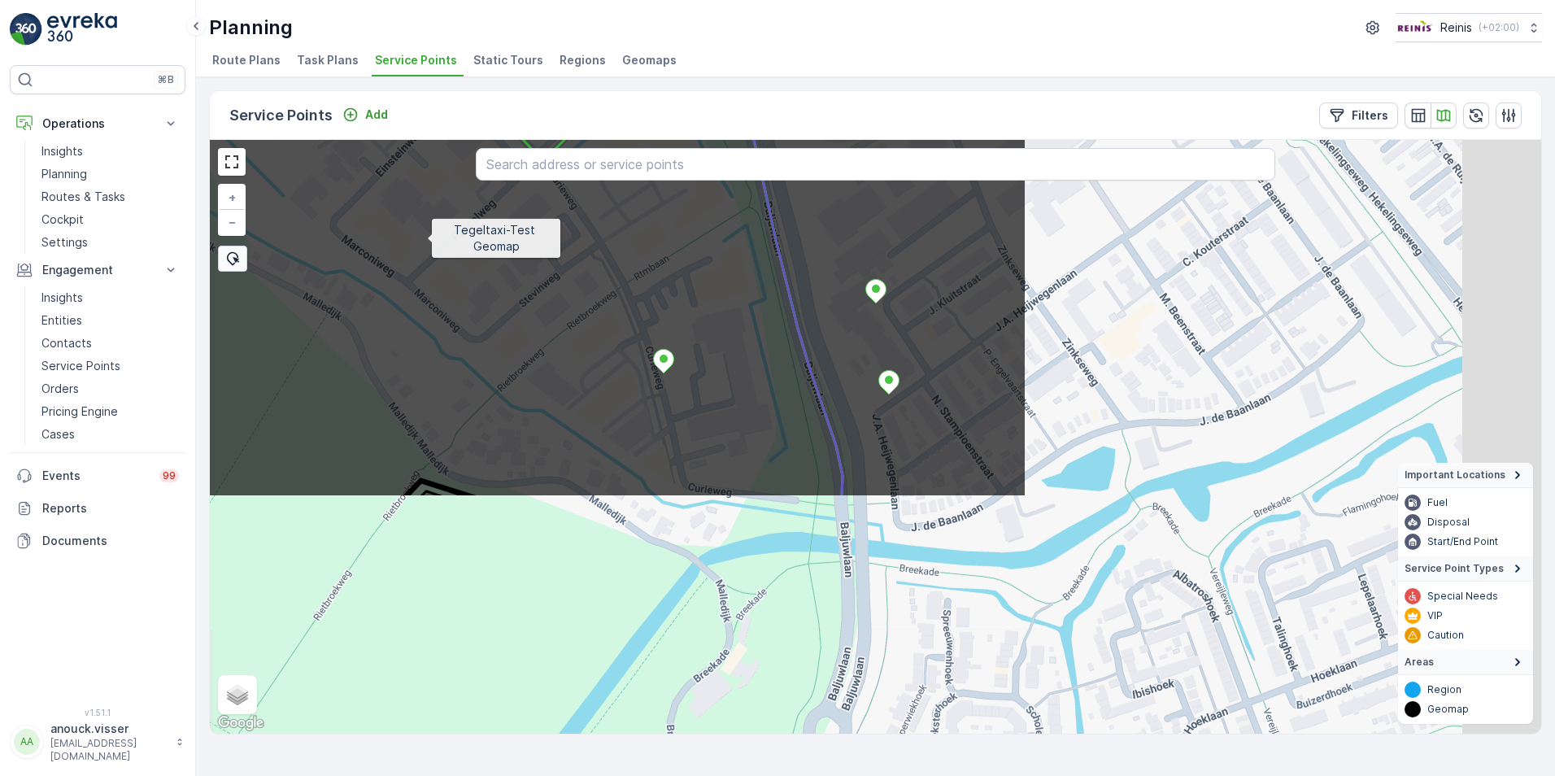
drag, startPoint x: 1078, startPoint y: 537, endPoint x: 429, endPoint y: 239, distance: 714.0
click at [429, 239] on icon at bounding box center [226, 138] width 1602 height 717
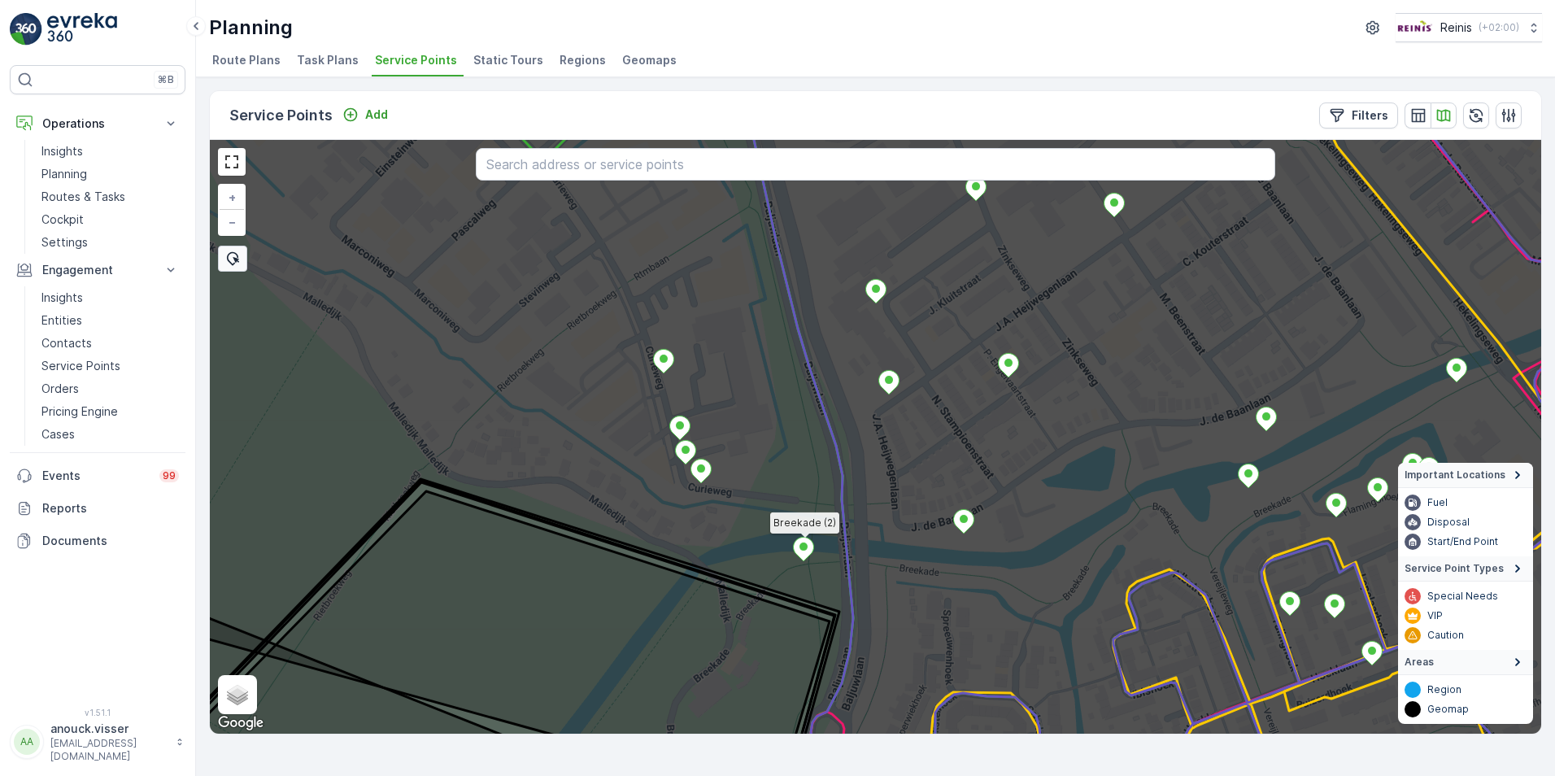
click at [802, 547] on ellipse at bounding box center [803, 546] width 8 height 8
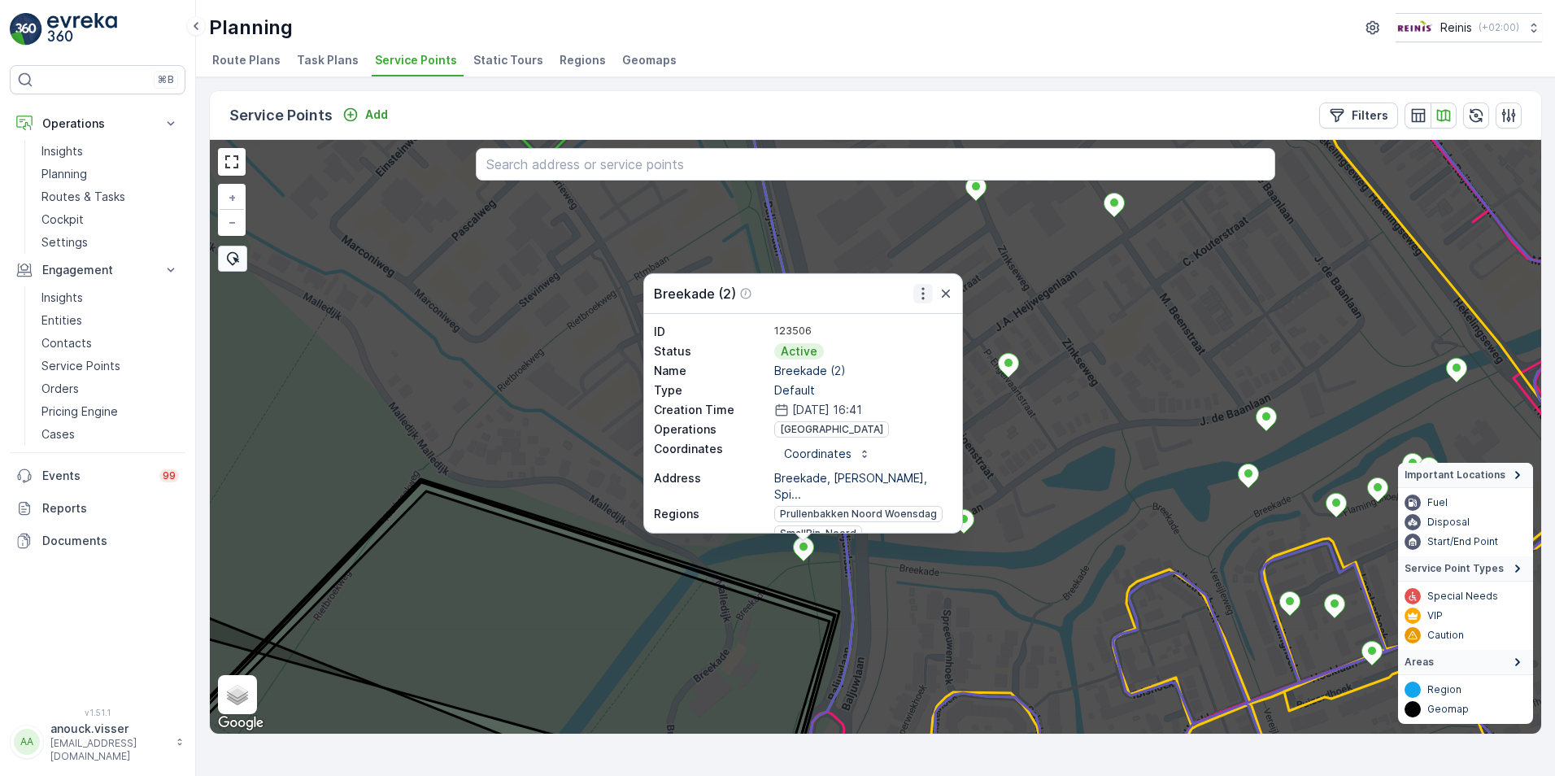
click at [917, 298] on icon "button" at bounding box center [923, 293] width 16 height 16
click at [877, 307] on div "See More Details" at bounding box center [893, 318] width 134 height 23
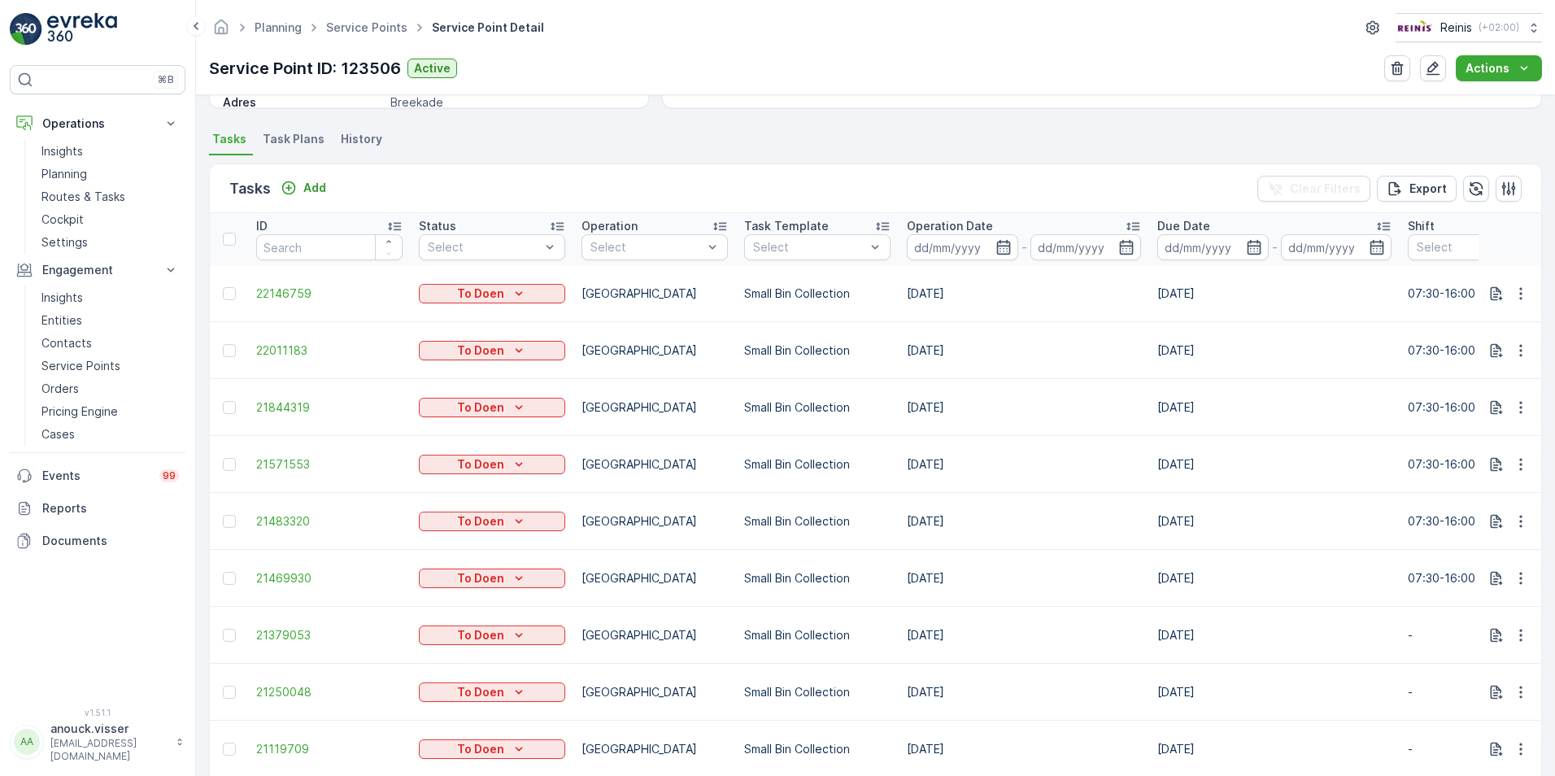
scroll to position [488, 0]
